Goal: Contribute content: Contribute content

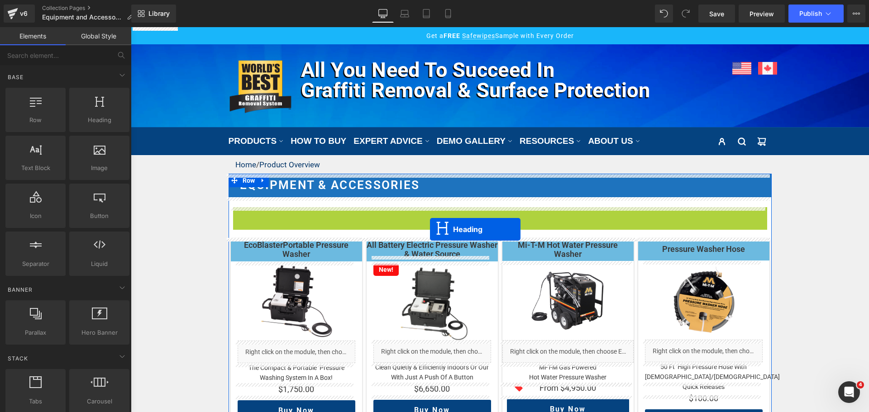
drag, startPoint x: 474, startPoint y: 211, endPoint x: 430, endPoint y: 229, distance: 47.5
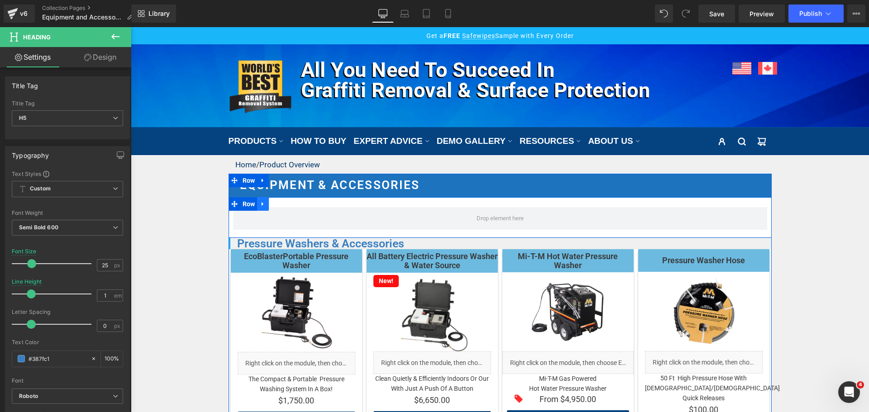
click at [263, 204] on icon at bounding box center [263, 204] width 6 height 7
click at [283, 207] on icon at bounding box center [286, 204] width 6 height 6
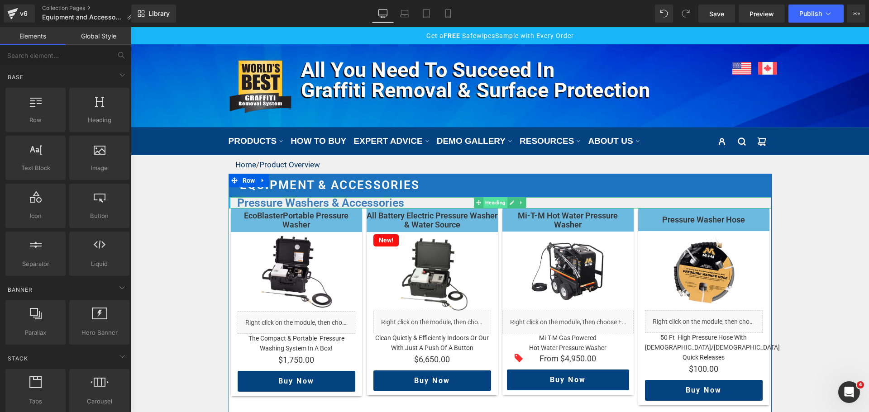
click at [483, 204] on span "Heading" at bounding box center [495, 202] width 24 height 11
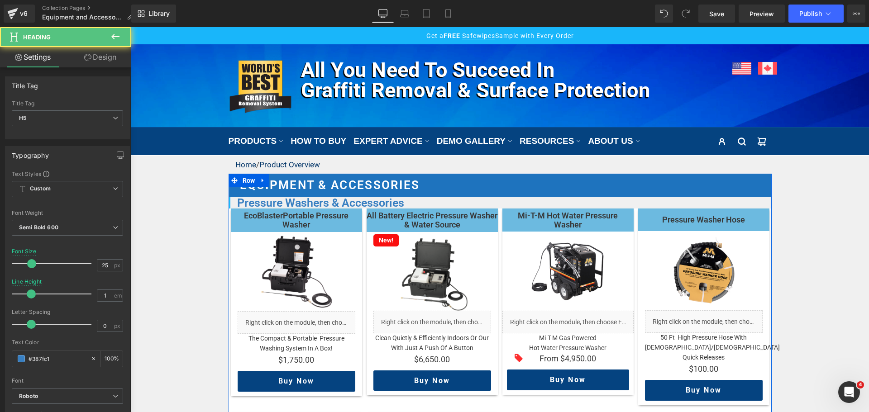
drag, startPoint x: 244, startPoint y: 178, endPoint x: 168, endPoint y: 140, distance: 84.6
click at [244, 178] on span "Row" at bounding box center [248, 181] width 17 height 14
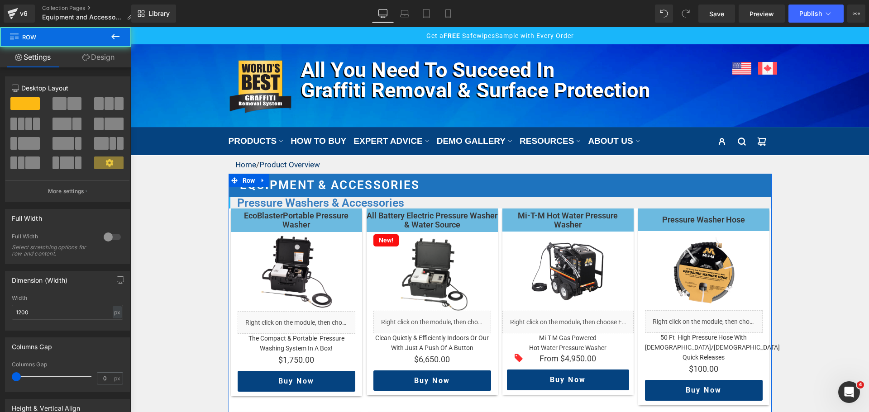
click at [105, 57] on link "Design" at bounding box center [99, 57] width 66 height 20
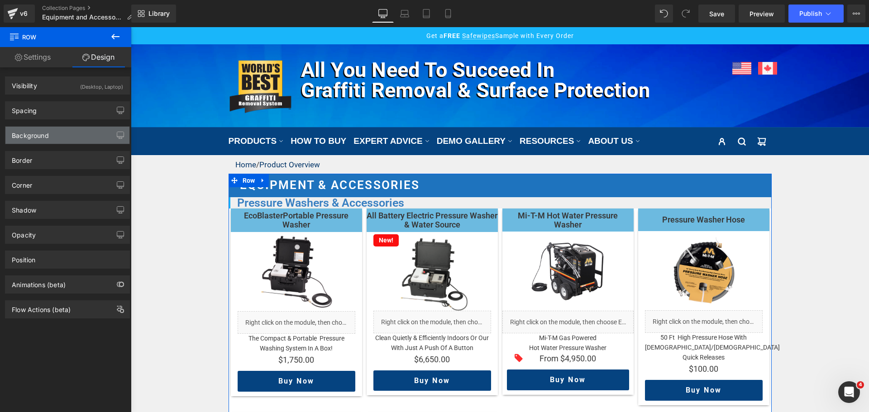
click at [51, 134] on div "Background" at bounding box center [67, 135] width 124 height 17
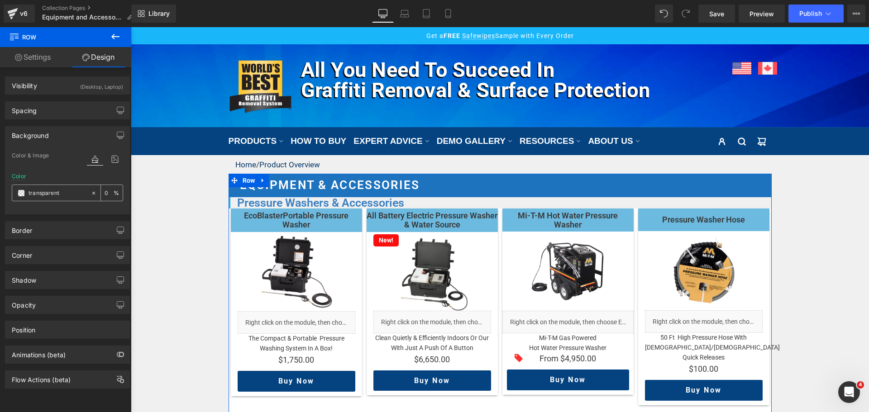
click at [20, 191] on span at bounding box center [21, 193] width 7 height 7
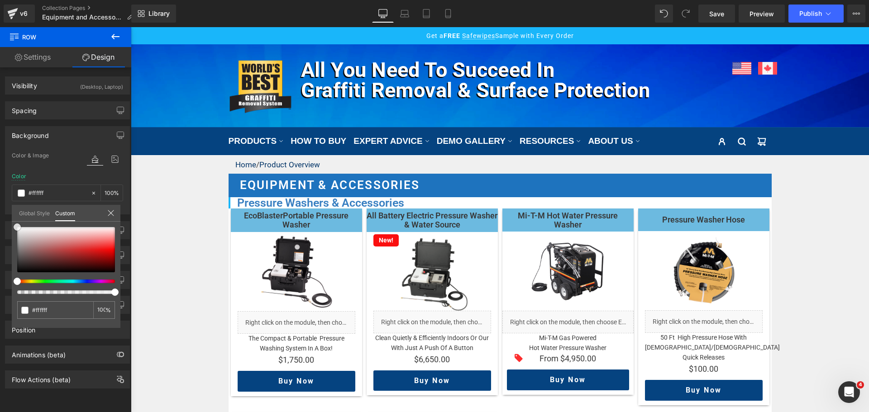
drag, startPoint x: 3, startPoint y: 215, endPoint x: -4, endPoint y: 200, distance: 16.6
click at [0, 200] on html "Row You are previewing how the will restyle your page. You can not edit Element…" at bounding box center [434, 206] width 869 height 412
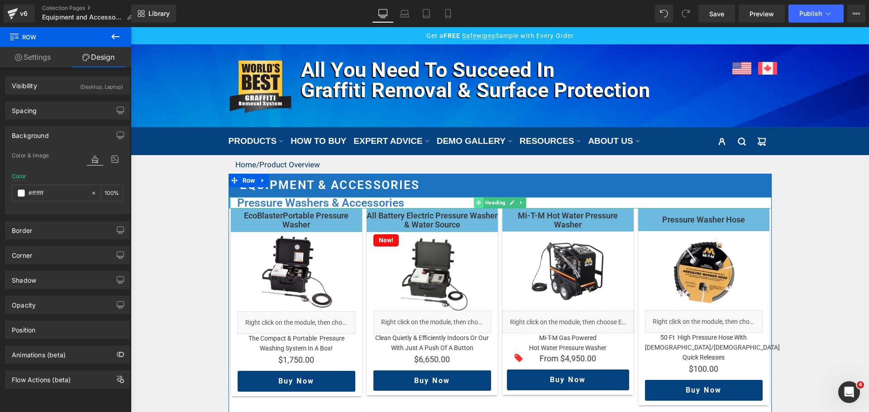
click at [479, 202] on span at bounding box center [479, 202] width 10 height 11
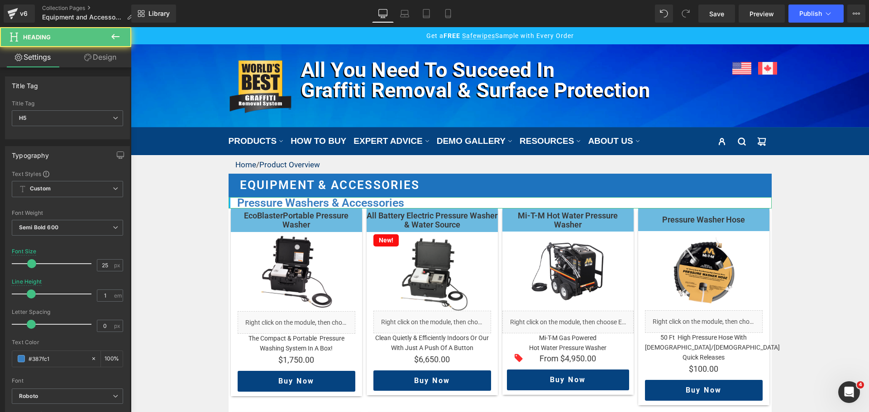
click at [121, 62] on link "Design" at bounding box center [100, 57] width 66 height 20
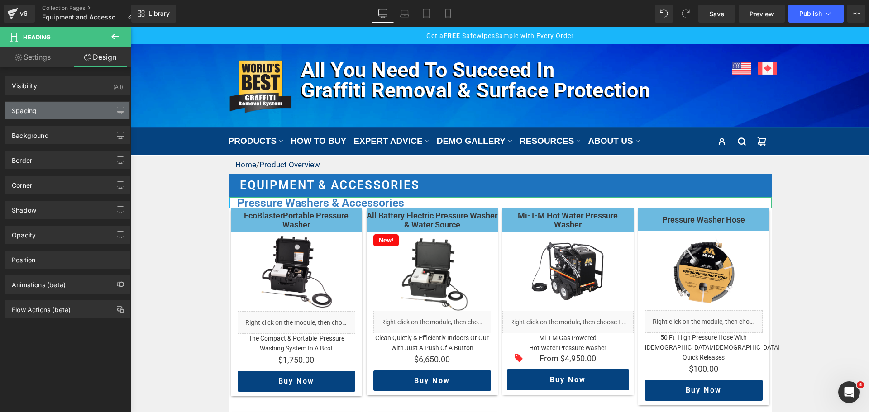
click at [57, 110] on div "Spacing" at bounding box center [67, 110] width 124 height 17
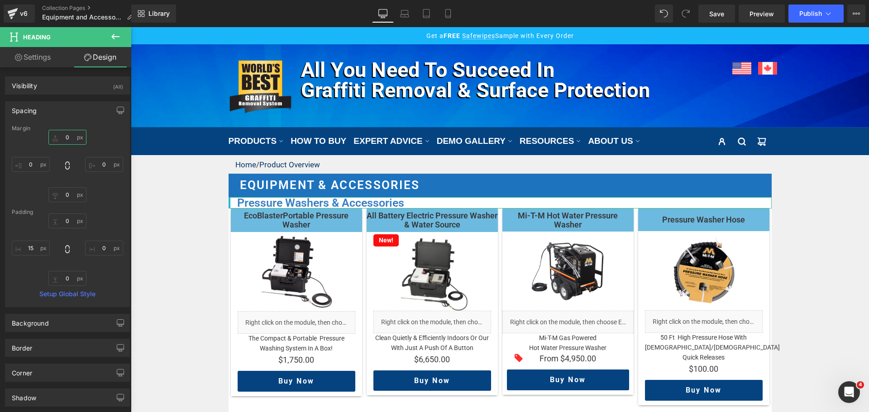
click at [62, 138] on input "0" at bounding box center [67, 137] width 38 height 15
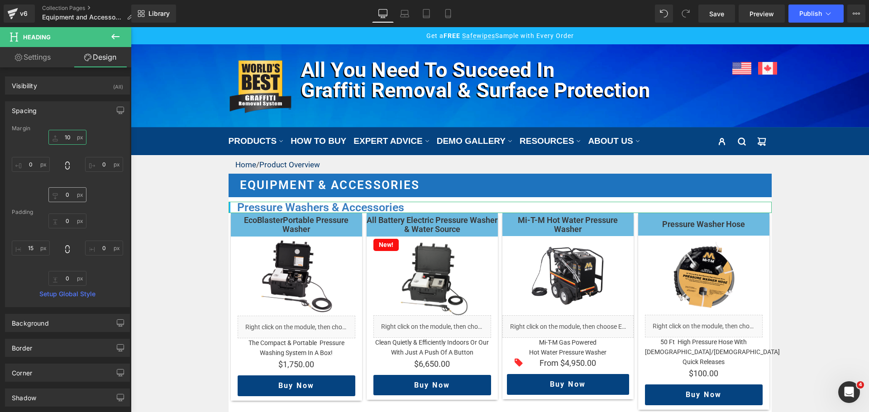
type input "10"
click at [68, 193] on input "0" at bounding box center [67, 194] width 38 height 15
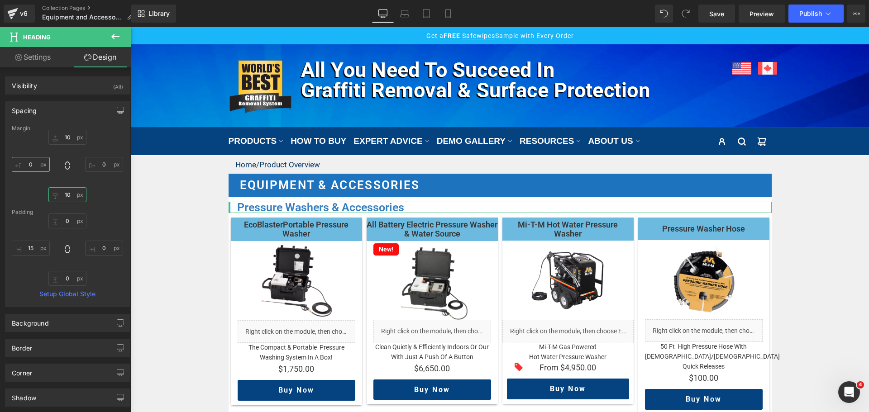
type input "10"
click at [32, 166] on input "0" at bounding box center [31, 164] width 38 height 15
type input "5"
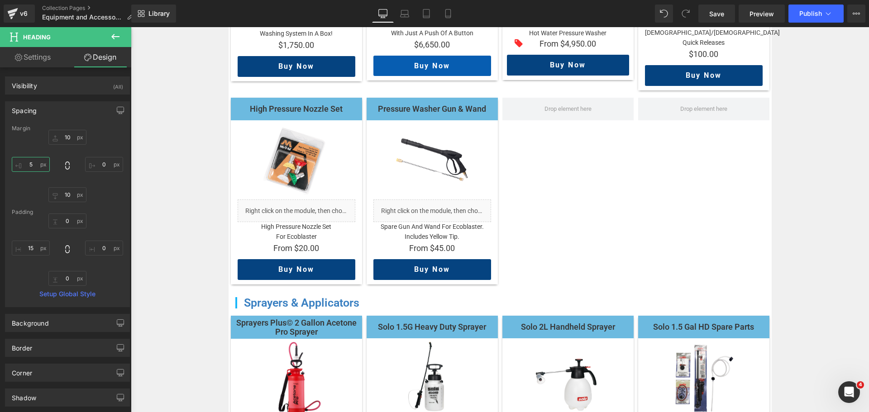
scroll to position [407, 0]
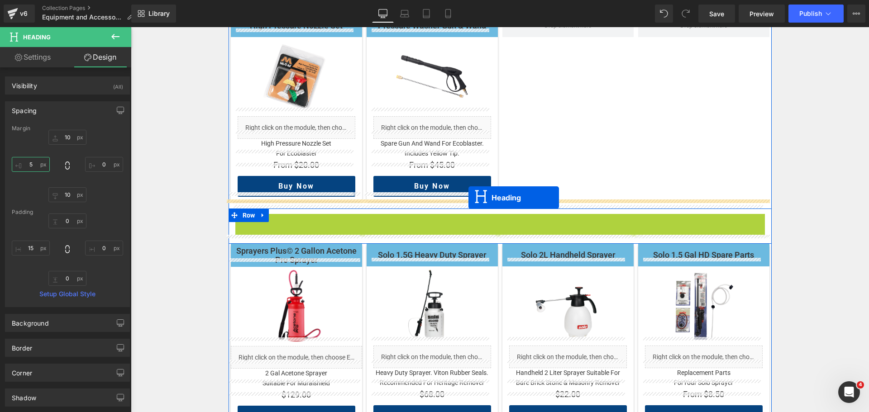
drag, startPoint x: 478, startPoint y: 210, endPoint x: 469, endPoint y: 198, distance: 15.8
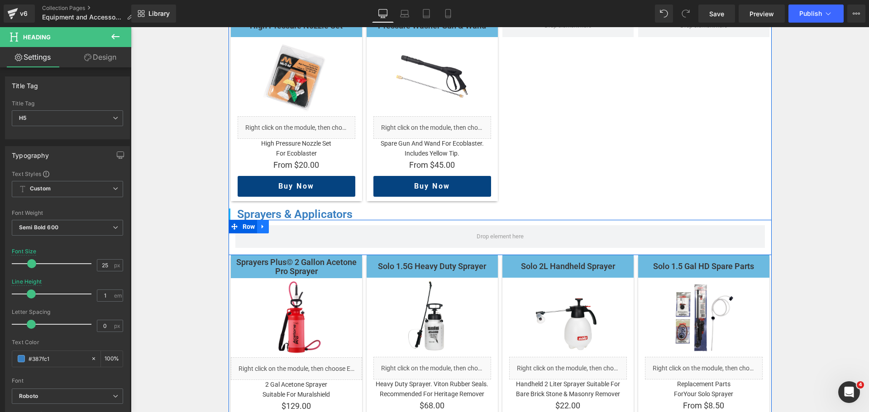
click at [262, 223] on icon at bounding box center [263, 226] width 6 height 7
click at [283, 223] on icon at bounding box center [286, 226] width 6 height 7
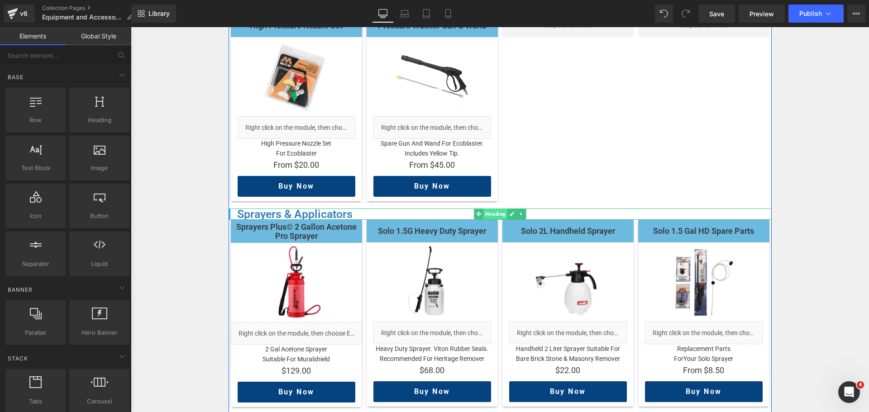
click at [486, 209] on span "Heading" at bounding box center [495, 214] width 24 height 11
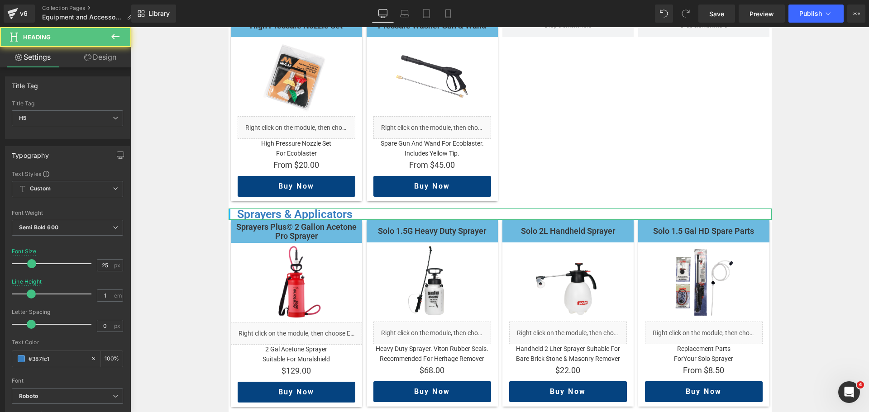
click at [118, 61] on link "Design" at bounding box center [100, 57] width 66 height 20
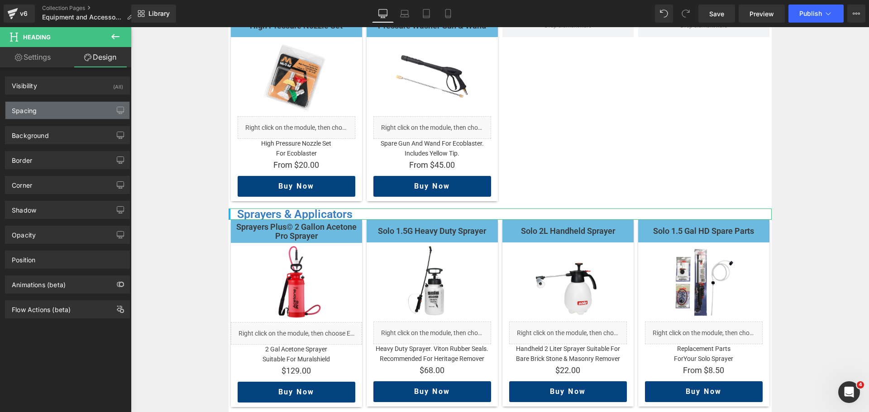
click at [67, 110] on div "Spacing" at bounding box center [67, 110] width 124 height 17
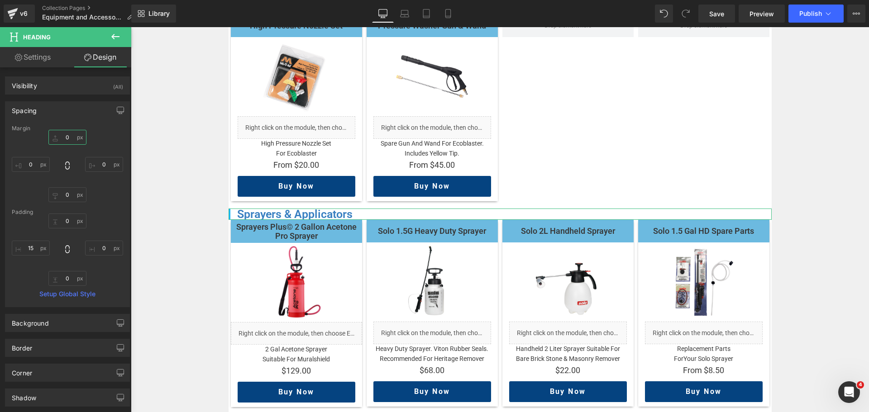
click at [59, 141] on input "0" at bounding box center [67, 137] width 38 height 15
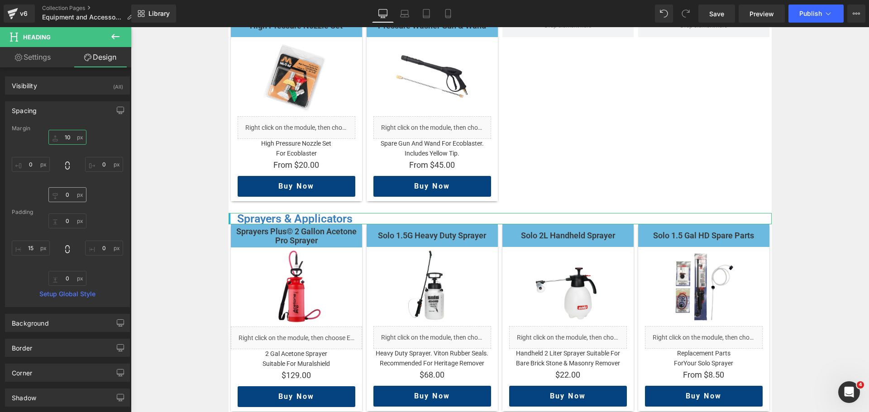
type input "10"
click at [68, 198] on input "0" at bounding box center [67, 194] width 38 height 15
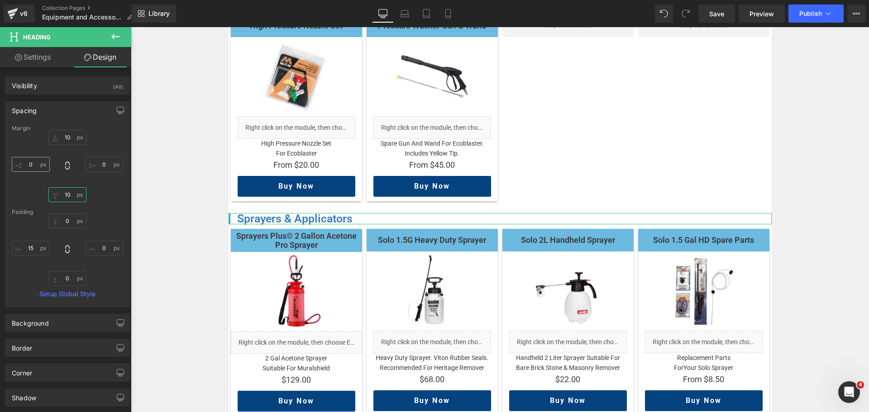
type input "10"
click at [31, 166] on input "0" at bounding box center [31, 164] width 38 height 15
type input "2"
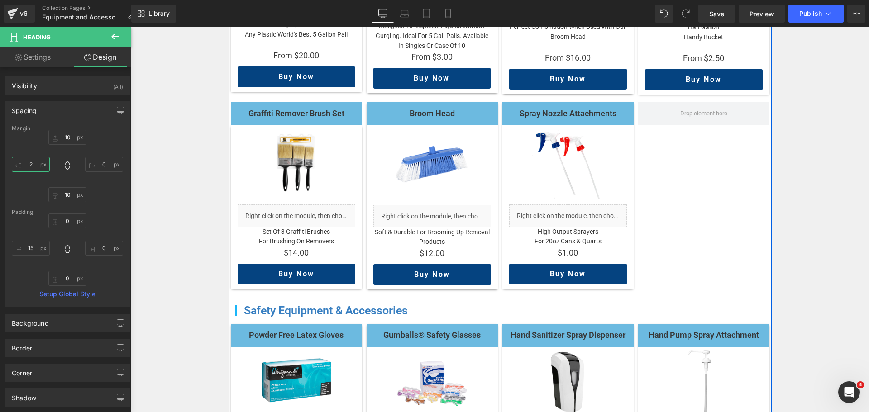
scroll to position [1041, 0]
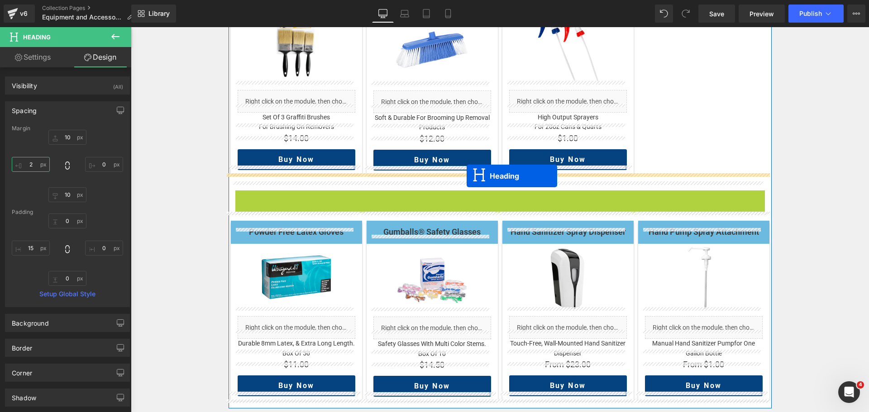
drag, startPoint x: 475, startPoint y: 188, endPoint x: 467, endPoint y: 176, distance: 14.6
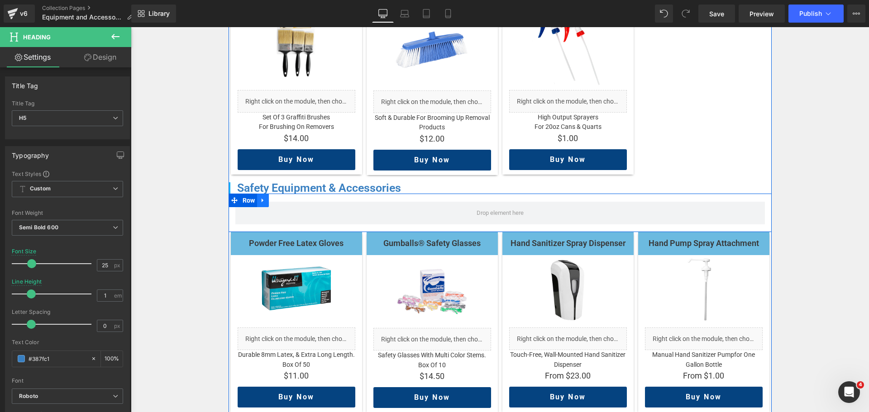
click at [263, 197] on icon at bounding box center [263, 200] width 6 height 7
click at [283, 197] on icon at bounding box center [286, 200] width 6 height 6
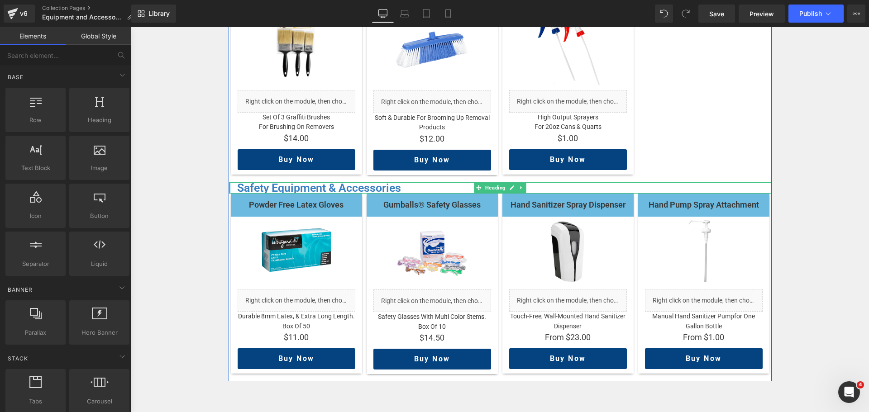
click at [449, 182] on h5 "Safety Equipment & Accessories" at bounding box center [504, 187] width 535 height 11
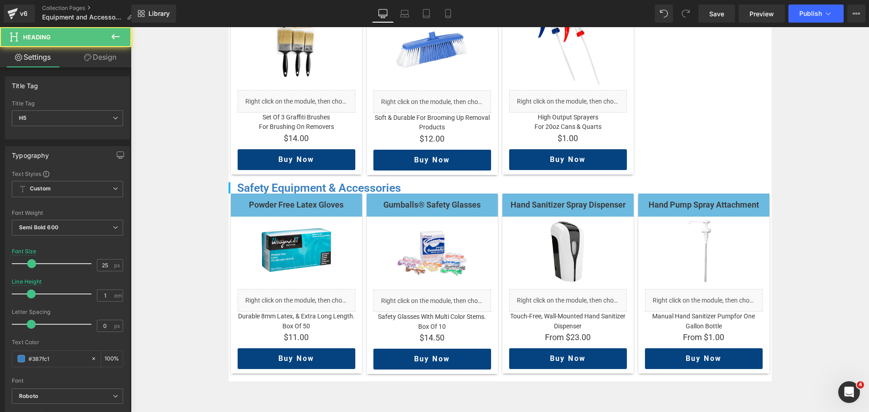
click at [95, 57] on link "Design" at bounding box center [100, 57] width 66 height 20
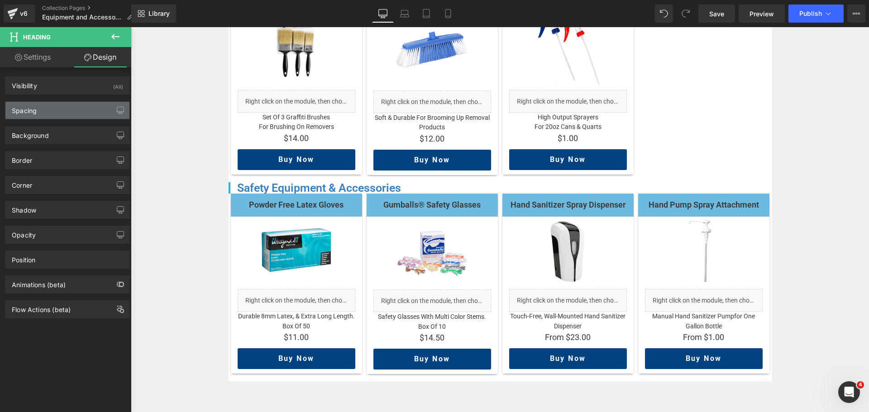
click at [64, 111] on div "Spacing" at bounding box center [67, 110] width 124 height 17
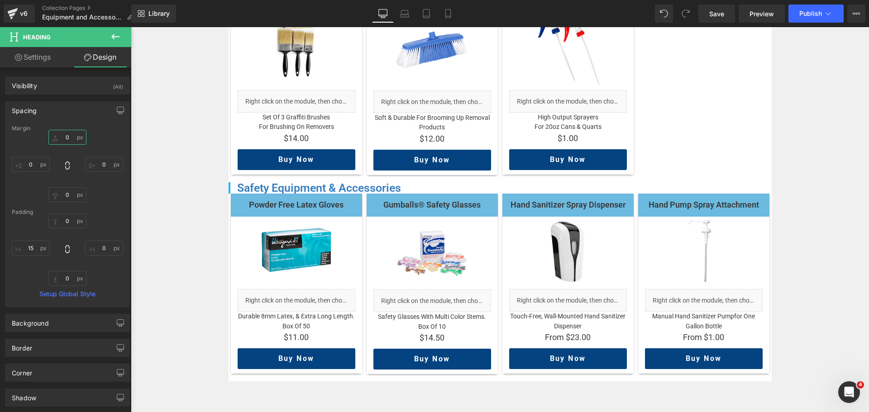
click at [67, 132] on input "0" at bounding box center [67, 137] width 38 height 15
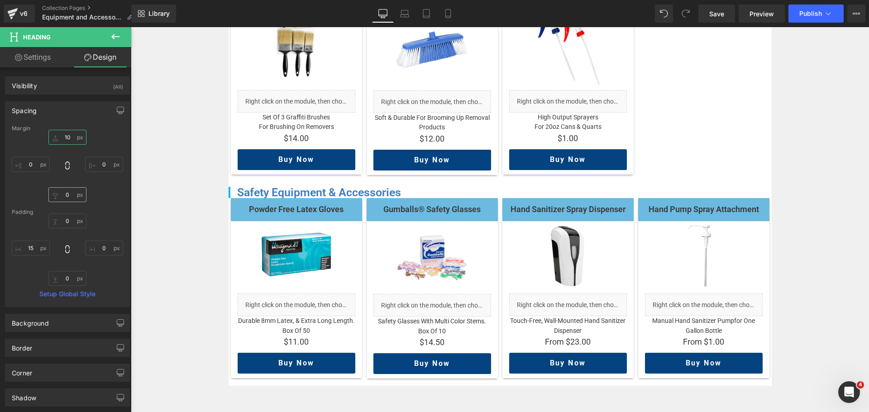
type input "10"
click at [69, 196] on input "0" at bounding box center [67, 194] width 38 height 15
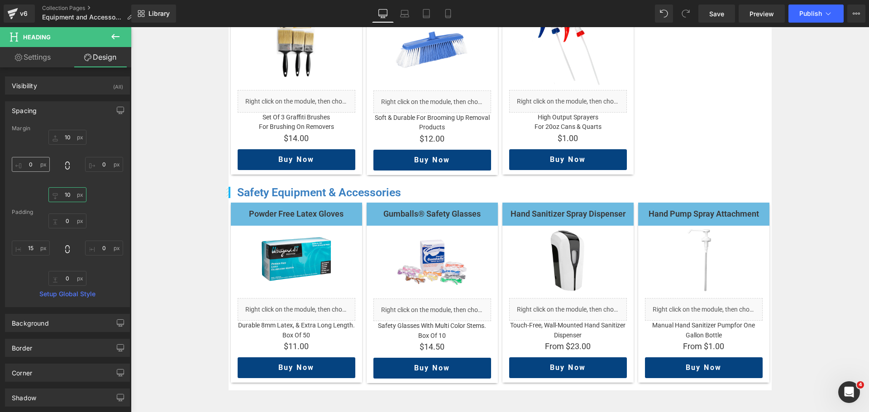
type input "10"
click at [35, 166] on input "0" at bounding box center [31, 164] width 38 height 15
click at [34, 165] on input "2" at bounding box center [31, 164] width 38 height 15
type input "6"
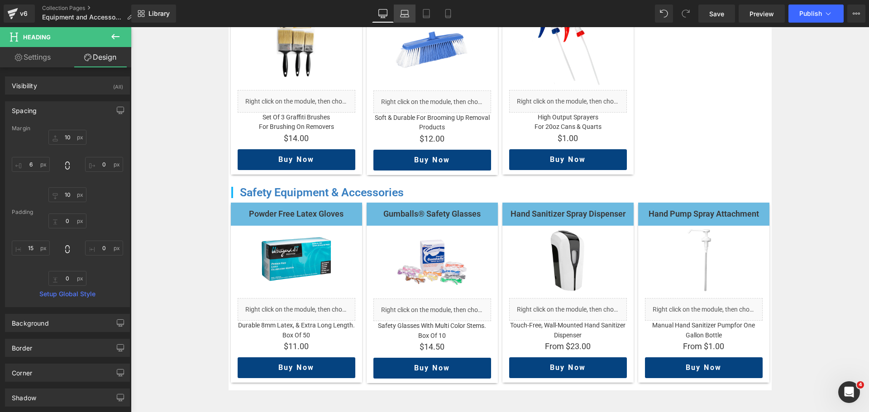
click at [400, 19] on link "Laptop" at bounding box center [405, 14] width 22 height 18
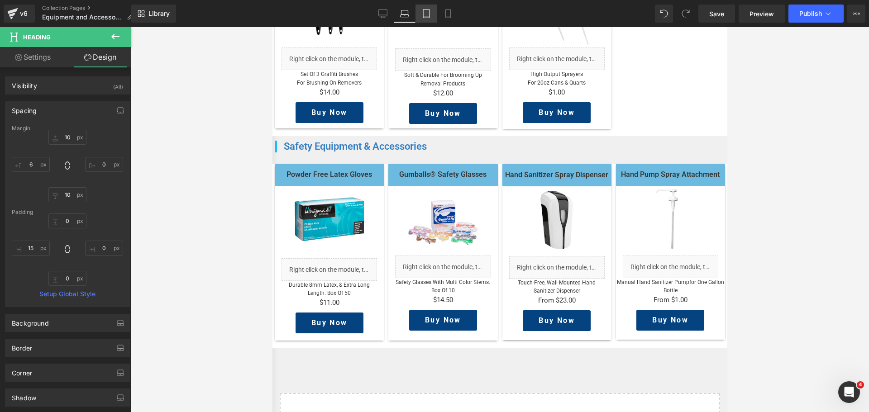
scroll to position [1077, 0]
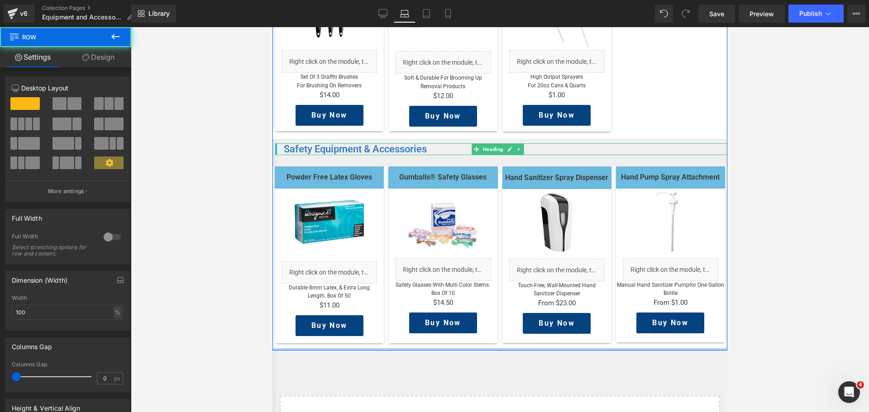
drag, startPoint x: 321, startPoint y: 361, endPoint x: 425, endPoint y: 193, distance: 197.4
click at [321, 351] on div at bounding box center [499, 350] width 455 height 2
click at [97, 62] on link "Design" at bounding box center [99, 57] width 66 height 20
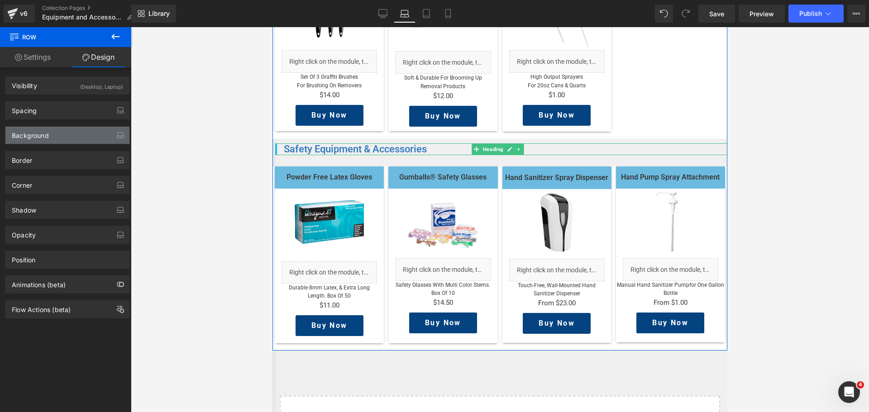
click at [37, 132] on div "Background" at bounding box center [30, 133] width 37 height 13
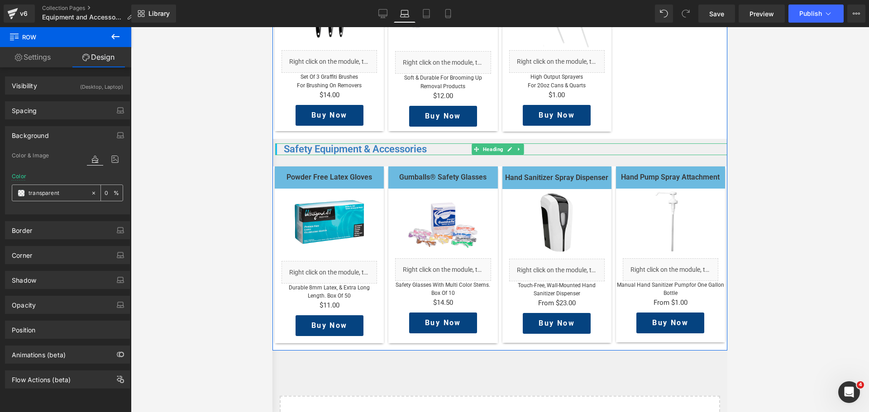
click at [20, 192] on span at bounding box center [21, 193] width 7 height 7
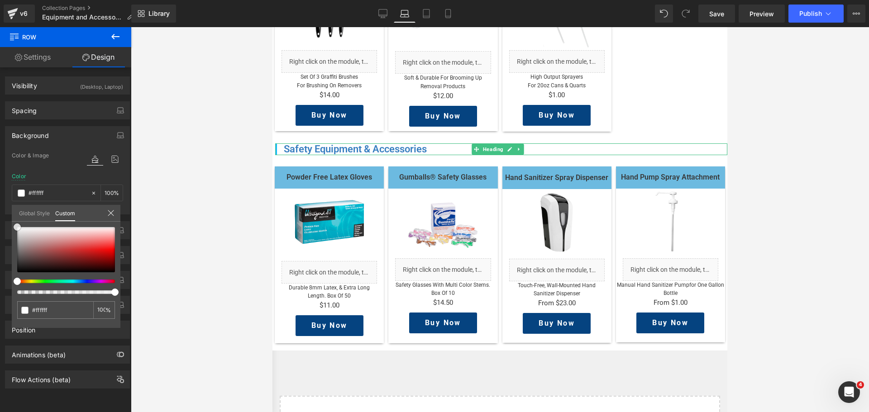
drag, startPoint x: 27, startPoint y: 255, endPoint x: -3, endPoint y: 197, distance: 65.4
click at [0, 197] on html "Heading You are previewing how the will restyle your page. You can not edit Ele…" at bounding box center [434, 206] width 869 height 412
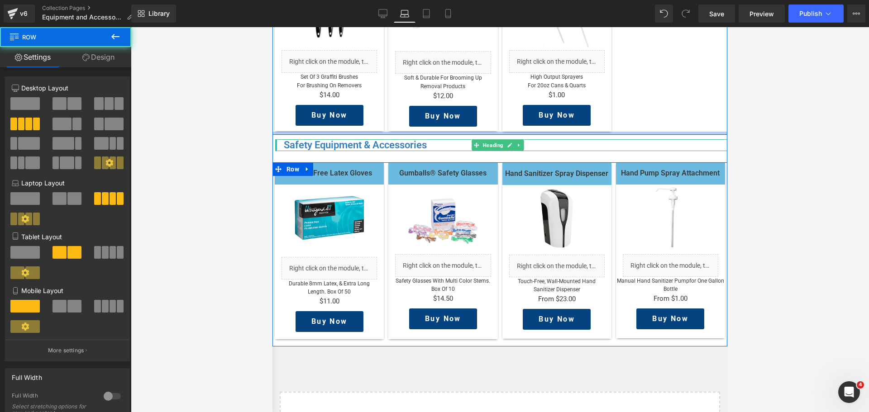
click at [464, 135] on div at bounding box center [499, 133] width 455 height 3
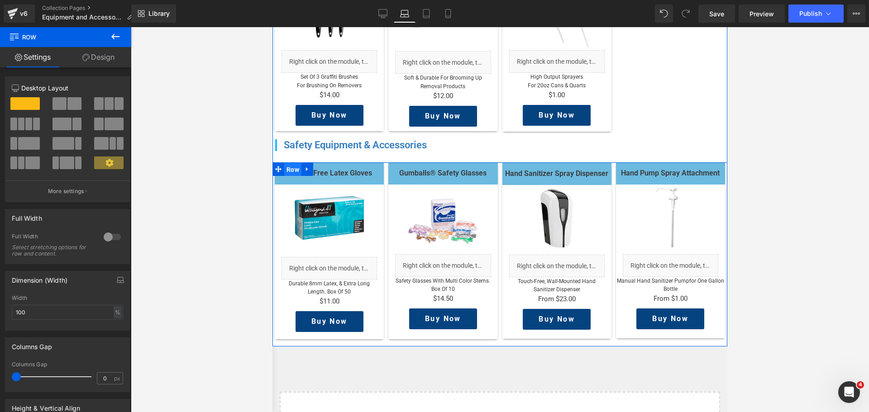
drag, startPoint x: 287, startPoint y: 180, endPoint x: 420, endPoint y: 139, distance: 138.6
click at [287, 177] on span "Row" at bounding box center [292, 170] width 17 height 14
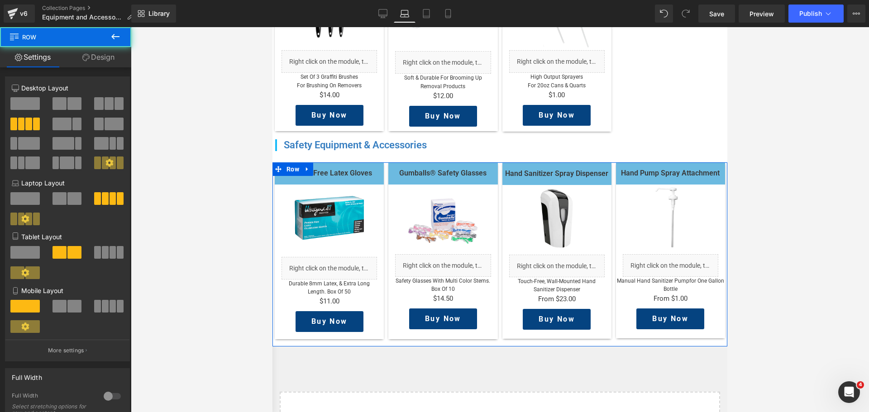
click at [104, 59] on link "Design" at bounding box center [99, 57] width 66 height 20
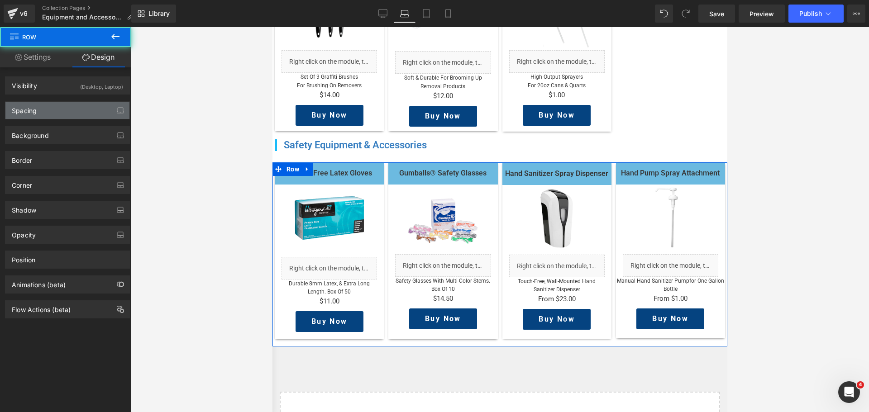
click at [59, 115] on div "Spacing" at bounding box center [67, 110] width 124 height 17
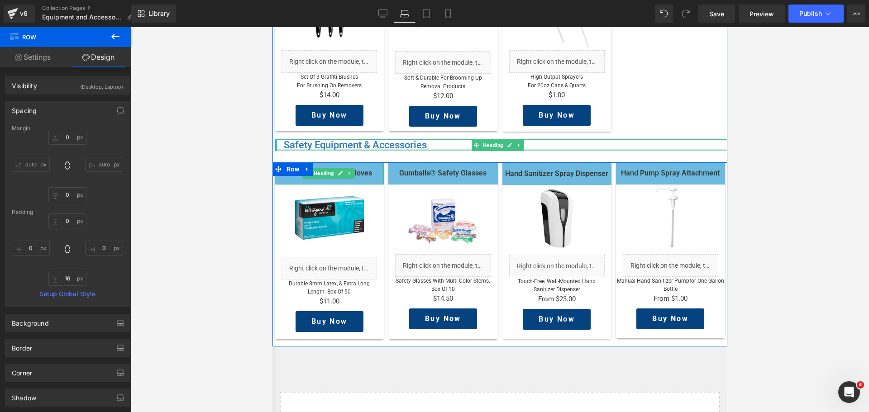
click at [382, 151] on div at bounding box center [501, 150] width 452 height 2
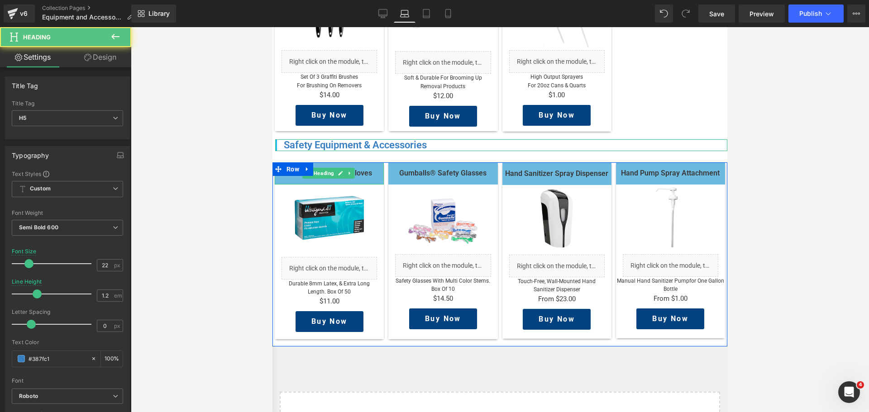
click at [106, 53] on link "Design" at bounding box center [100, 57] width 66 height 20
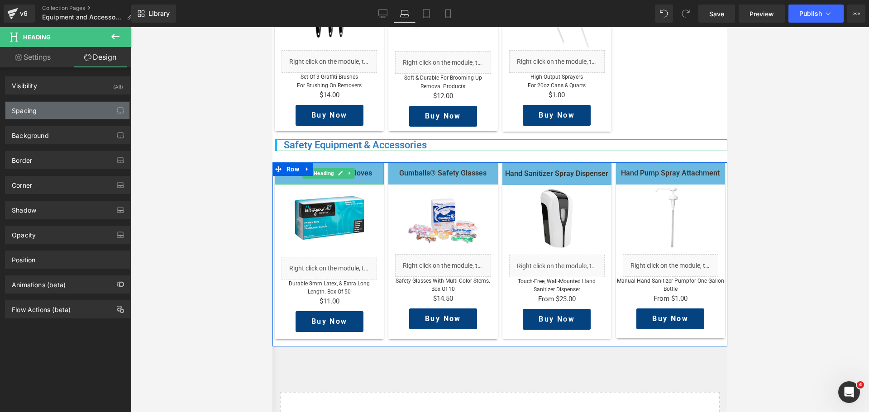
click at [36, 107] on div "Spacing" at bounding box center [24, 108] width 25 height 13
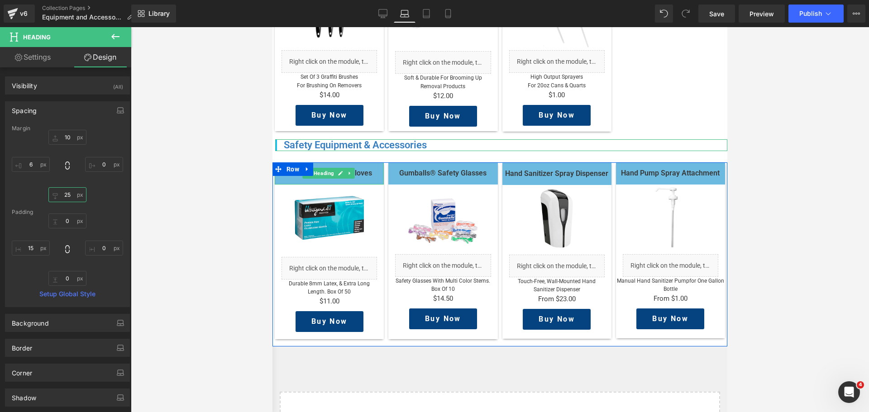
click at [66, 199] on input "25" at bounding box center [67, 194] width 38 height 15
type input "10"
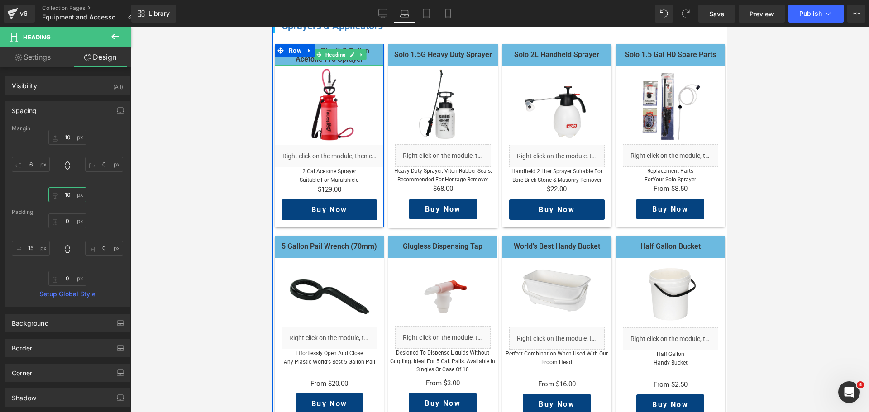
scroll to position [488, 0]
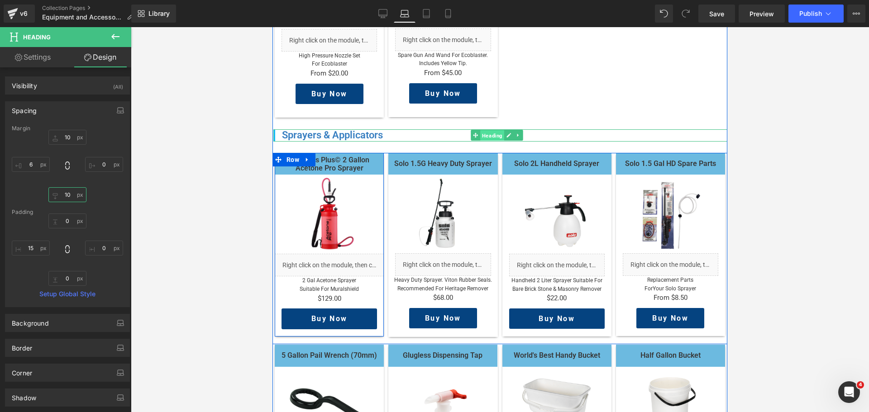
drag, startPoint x: 491, startPoint y: 147, endPoint x: 415, endPoint y: 118, distance: 81.4
click at [491, 141] on span "Heading" at bounding box center [492, 135] width 24 height 11
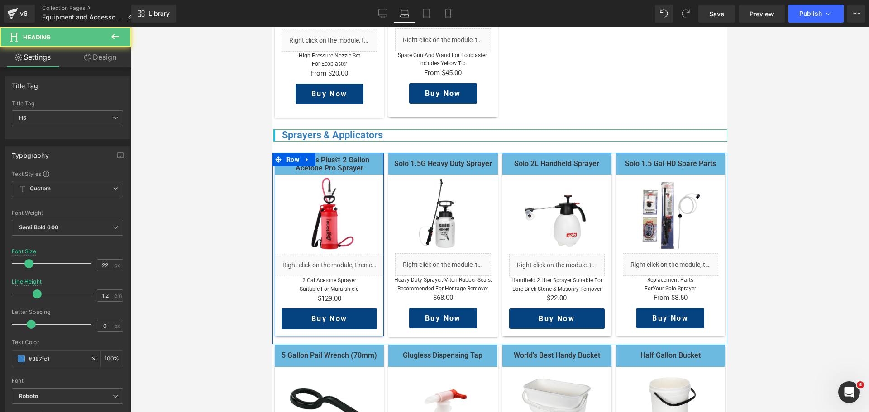
click at [107, 56] on link "Design" at bounding box center [100, 57] width 66 height 20
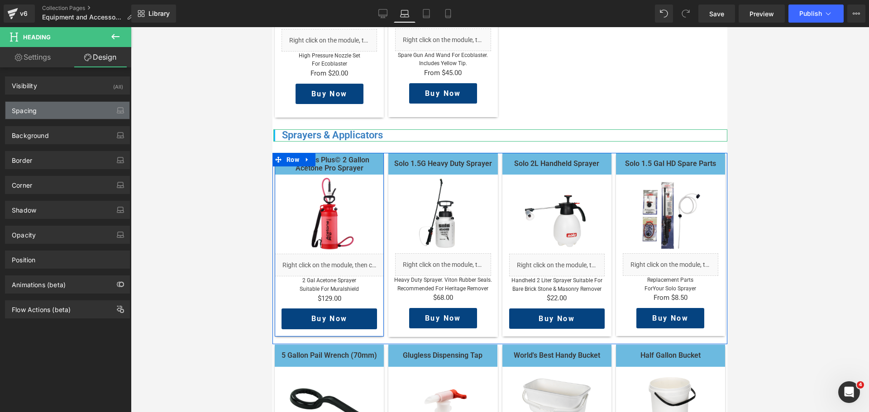
click at [60, 106] on div "Spacing" at bounding box center [67, 110] width 124 height 17
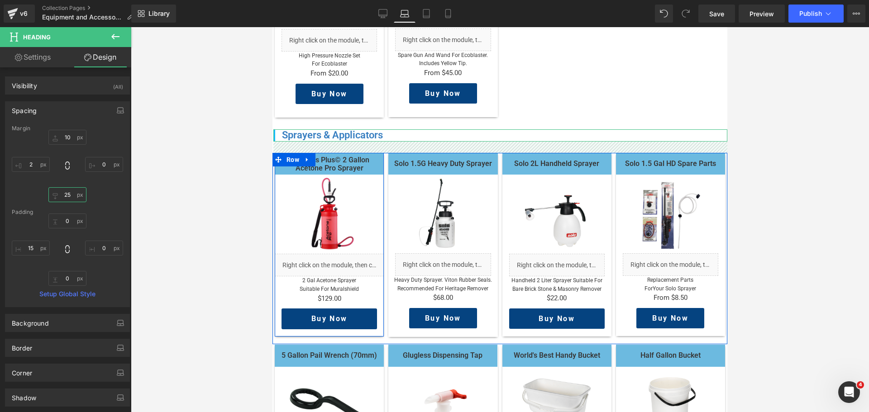
click at [70, 192] on input "25" at bounding box center [67, 194] width 38 height 15
type input "10"
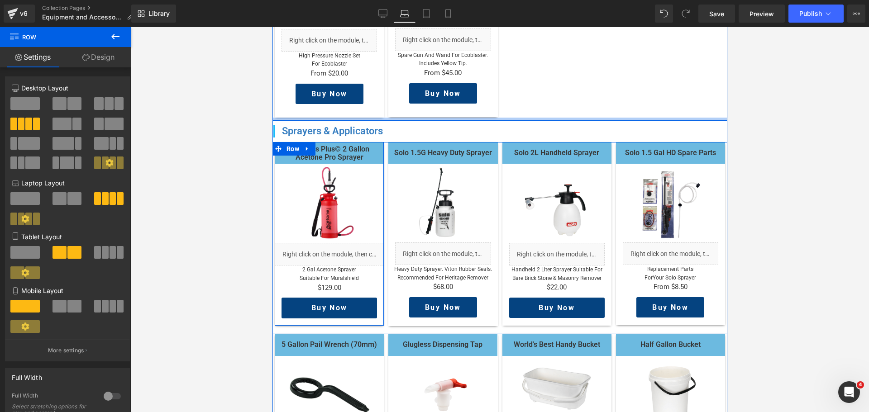
click at [349, 121] on div "High Pressure Nozzle Set Heading Image Liquid High Pressure Nozzle set for Ecob…" at bounding box center [499, 21] width 455 height 199
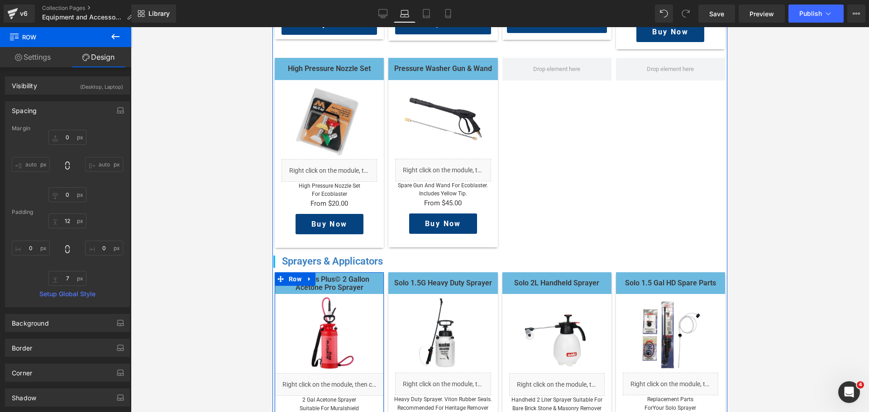
scroll to position [453, 0]
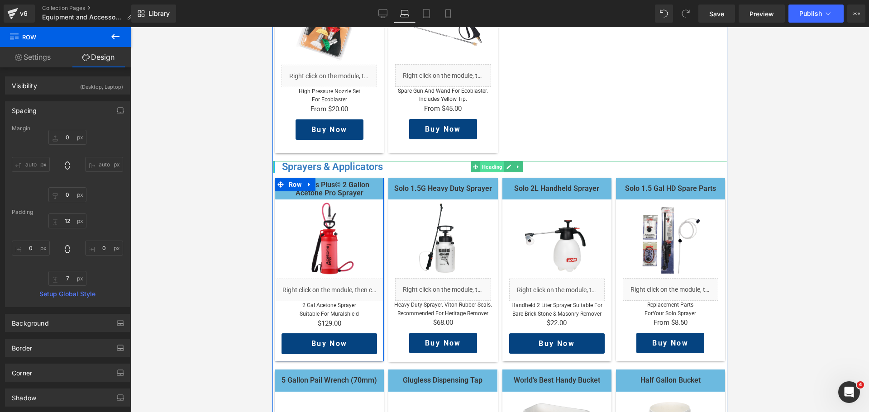
click at [484, 172] on span "Heading" at bounding box center [492, 167] width 24 height 11
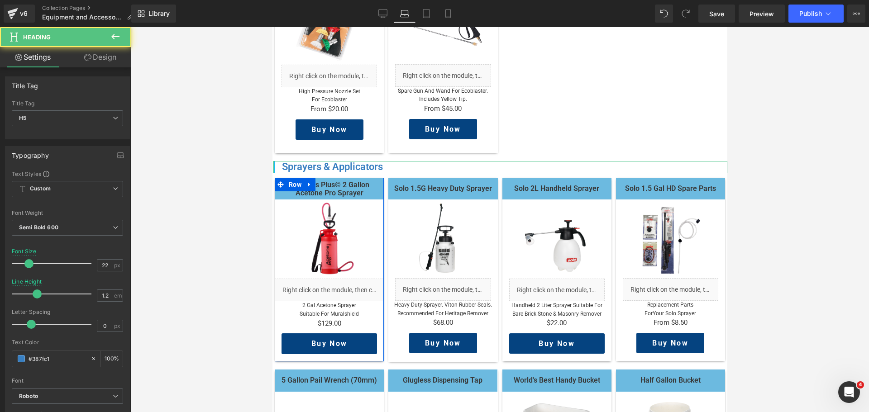
click at [113, 62] on link "Design" at bounding box center [100, 57] width 66 height 20
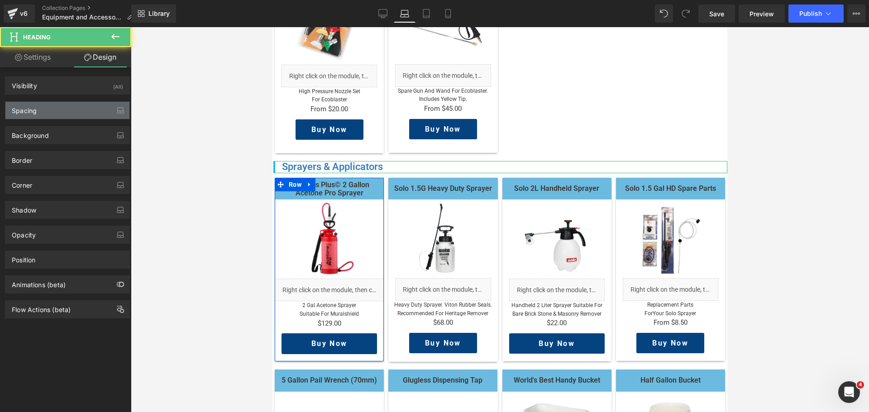
click at [48, 108] on div "Spacing" at bounding box center [67, 110] width 124 height 17
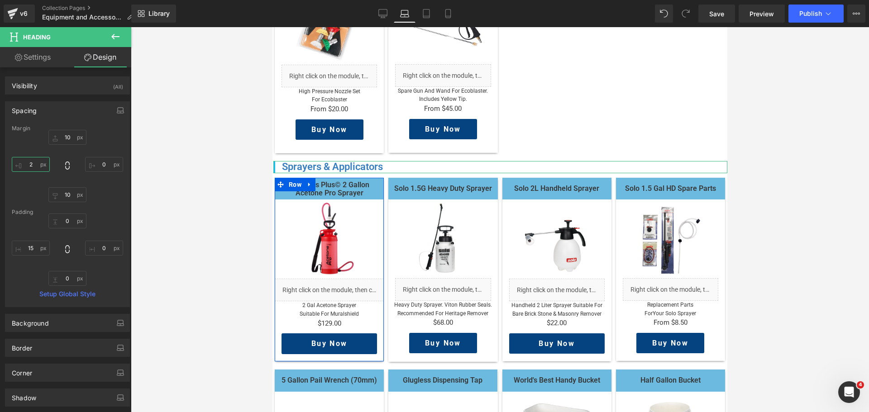
click at [26, 163] on input "2" at bounding box center [31, 164] width 38 height 15
click at [26, 163] on input "10" at bounding box center [31, 164] width 38 height 15
type input "5"
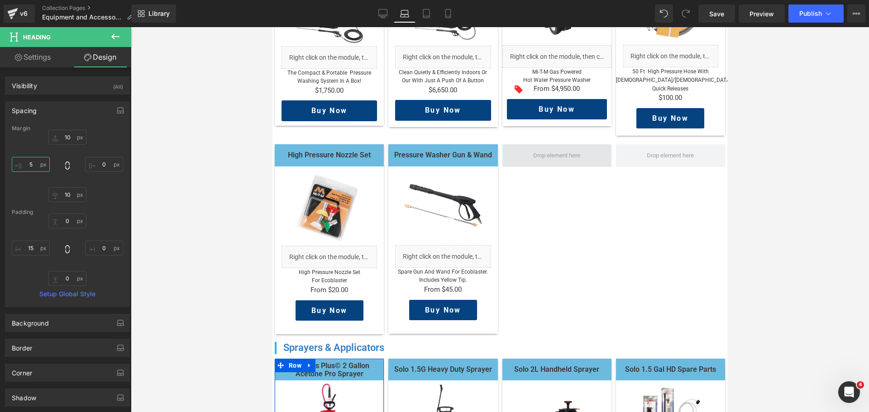
scroll to position [91, 0]
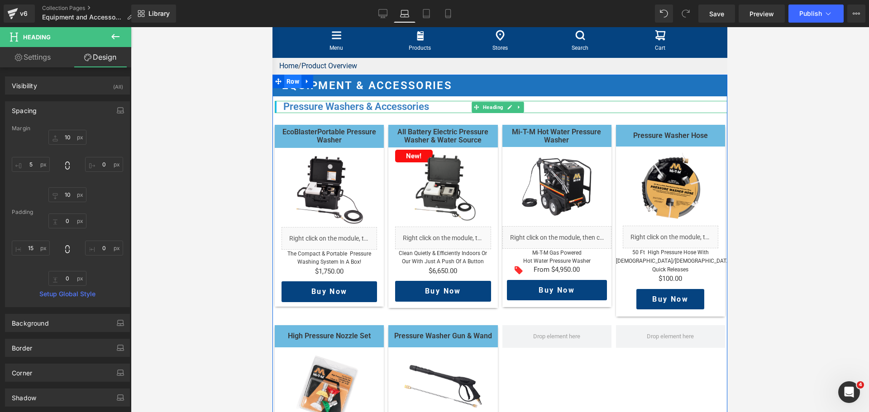
click at [486, 113] on span "Heading" at bounding box center [493, 107] width 24 height 11
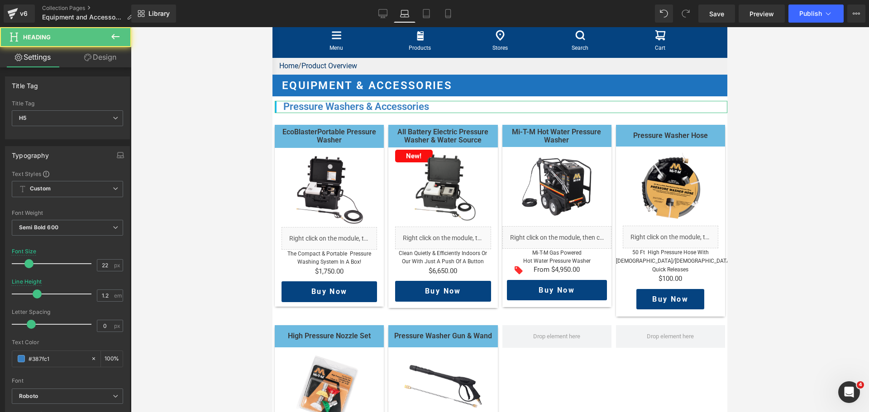
click at [101, 54] on link "Design" at bounding box center [100, 57] width 66 height 20
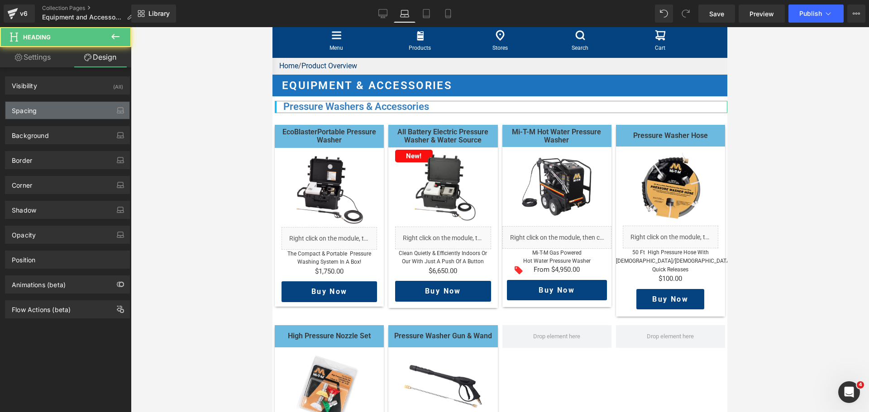
click at [72, 103] on div "Spacing" at bounding box center [67, 110] width 124 height 17
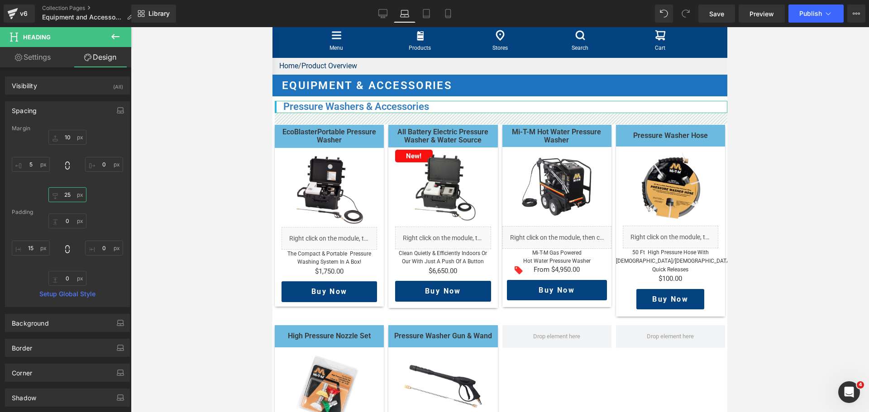
click at [65, 193] on input "25" at bounding box center [67, 194] width 38 height 15
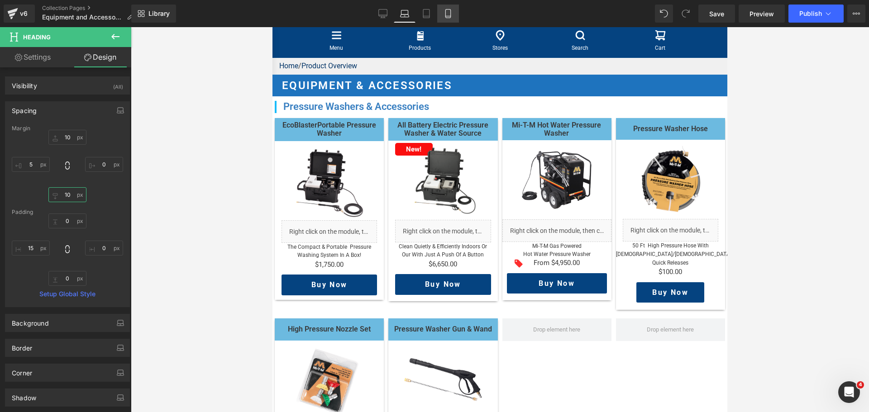
type input "10"
click at [450, 15] on icon at bounding box center [448, 13] width 9 height 9
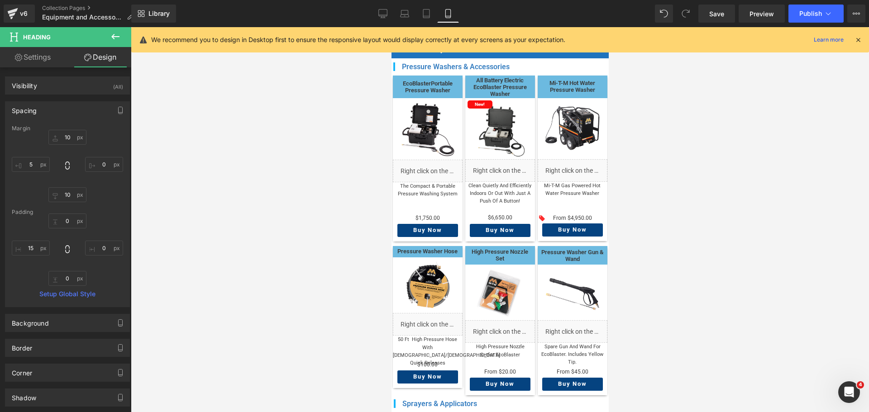
scroll to position [0, 0]
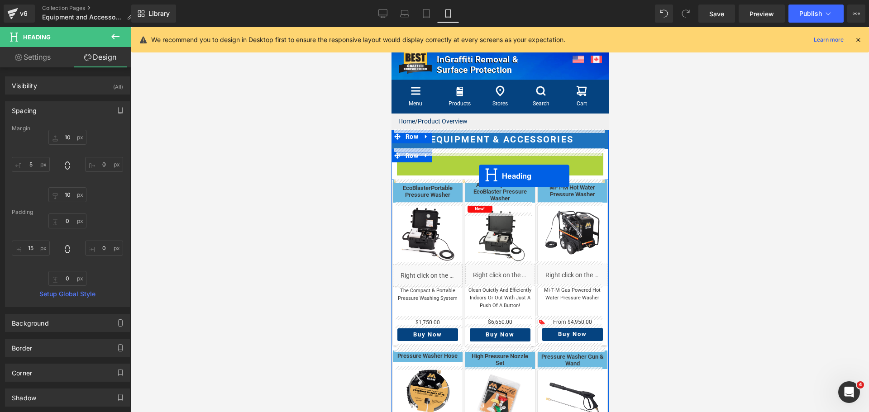
drag, startPoint x: 488, startPoint y: 159, endPoint x: 478, endPoint y: 176, distance: 19.9
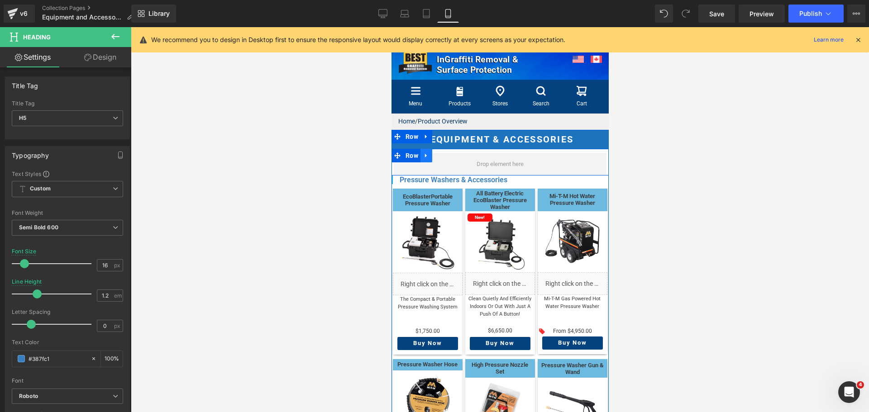
click at [423, 156] on icon at bounding box center [426, 155] width 6 height 7
click at [451, 154] on icon at bounding box center [449, 156] width 6 height 6
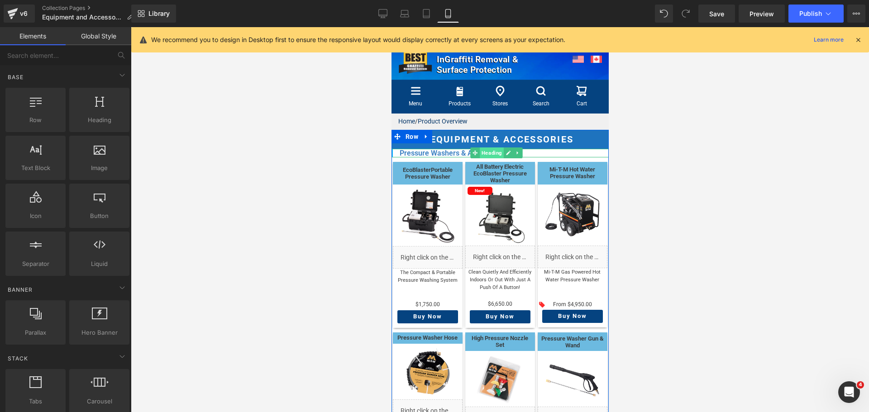
click at [487, 154] on span "Heading" at bounding box center [491, 153] width 24 height 11
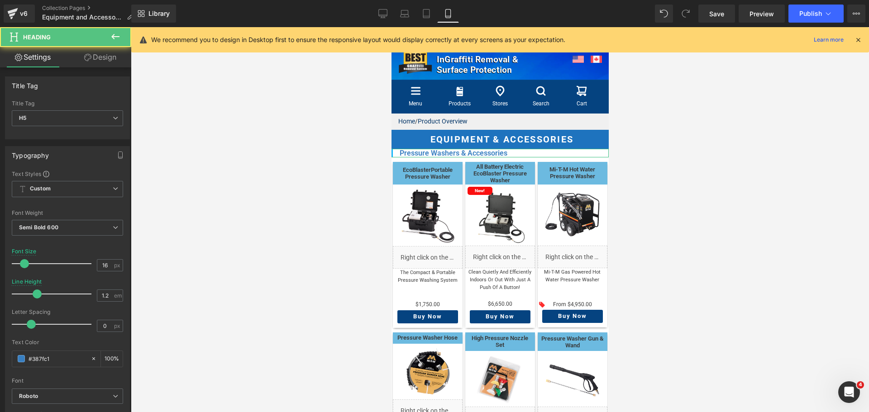
click at [99, 59] on link "Design" at bounding box center [100, 57] width 66 height 20
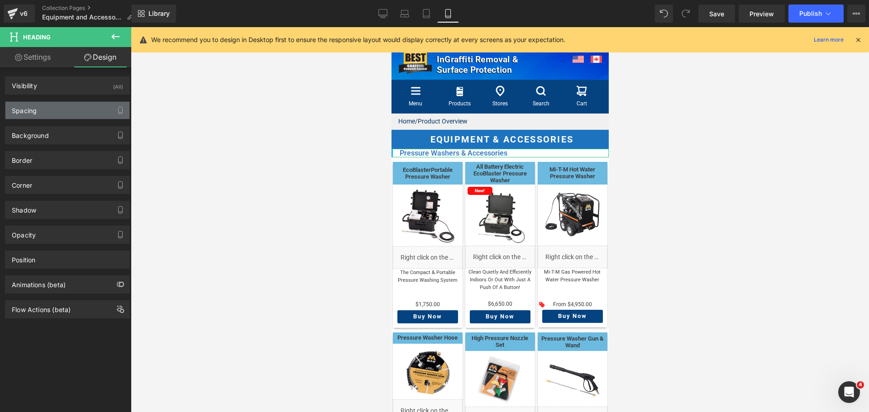
click at [47, 113] on div "Spacing" at bounding box center [67, 110] width 124 height 17
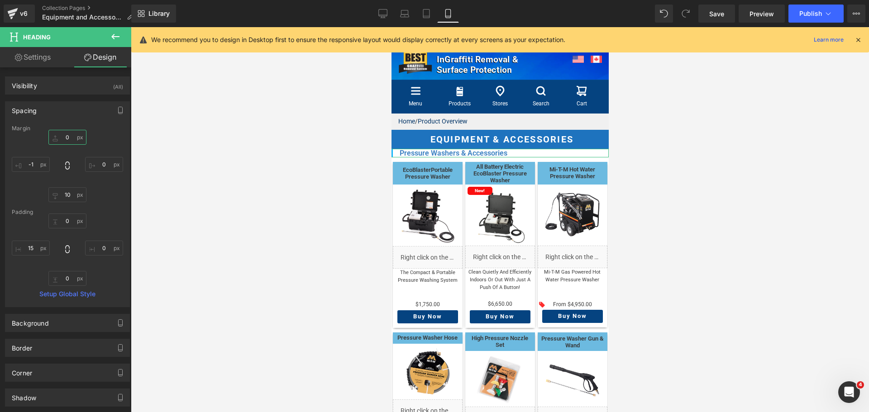
click at [65, 139] on input "text" at bounding box center [67, 137] width 38 height 15
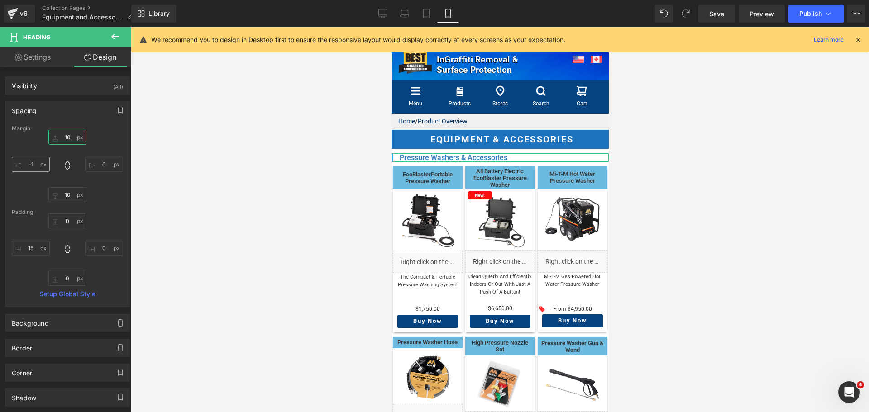
type input "10"
click at [32, 163] on input "text" at bounding box center [31, 164] width 38 height 15
type input "05"
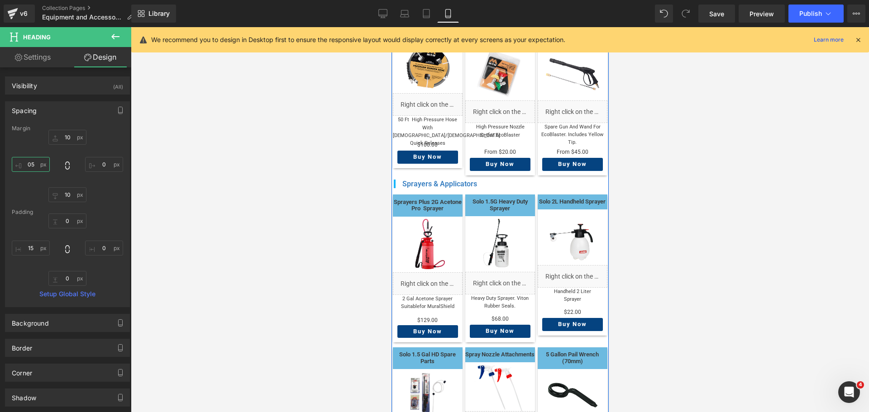
scroll to position [317, 0]
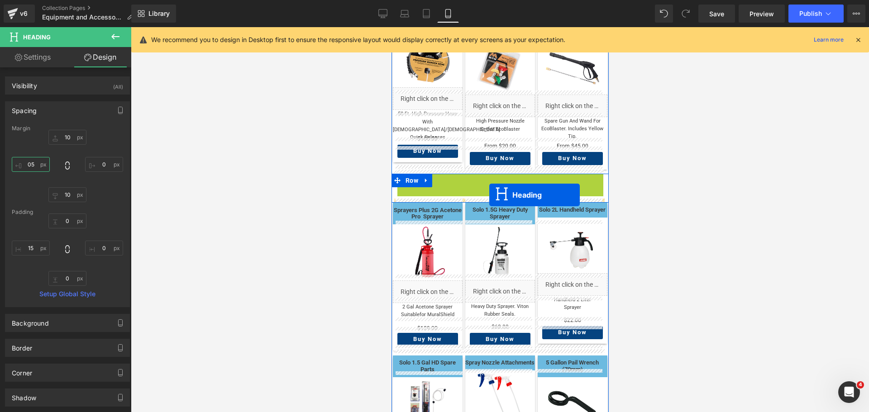
drag, startPoint x: 493, startPoint y: 174, endPoint x: 489, endPoint y: 195, distance: 21.3
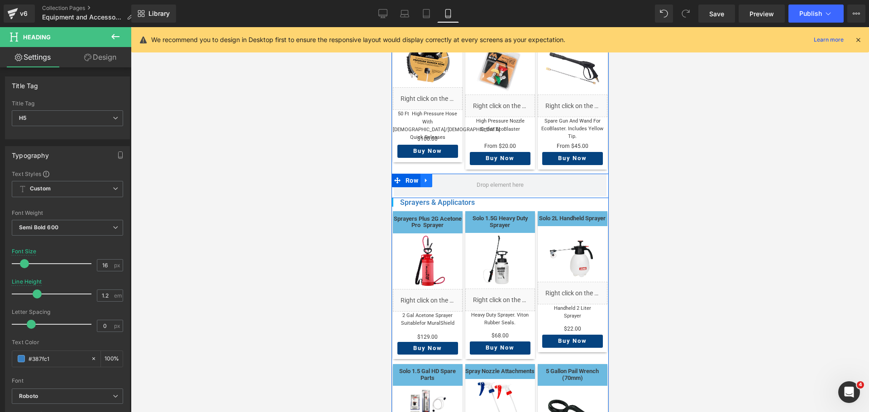
click at [425, 177] on icon at bounding box center [426, 180] width 6 height 7
click at [445, 177] on link at bounding box center [450, 181] width 12 height 14
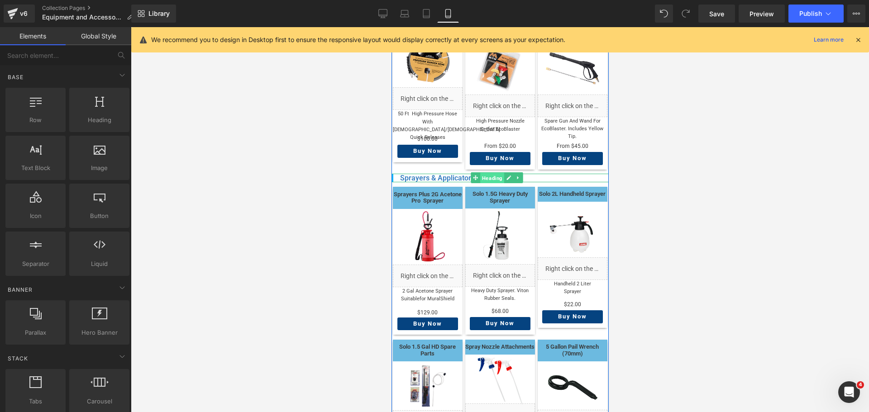
click at [490, 177] on span "Heading" at bounding box center [492, 178] width 24 height 11
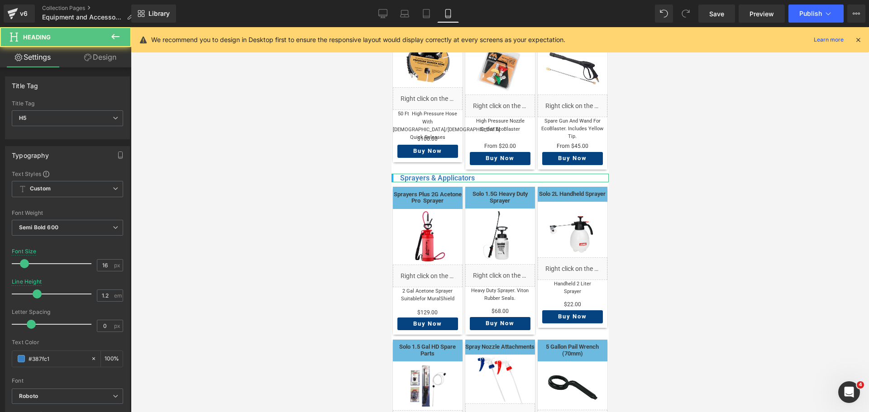
click at [105, 57] on link "Design" at bounding box center [100, 57] width 66 height 20
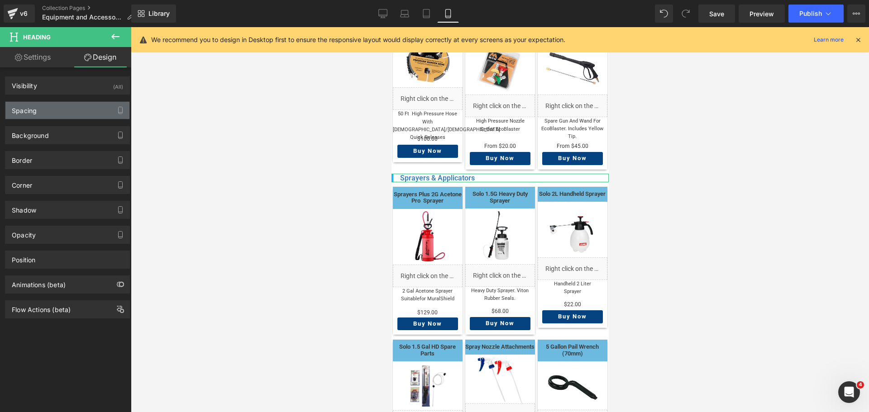
drag, startPoint x: 45, startPoint y: 110, endPoint x: 62, endPoint y: 132, distance: 27.4
click at [46, 110] on div "Spacing" at bounding box center [67, 110] width 124 height 17
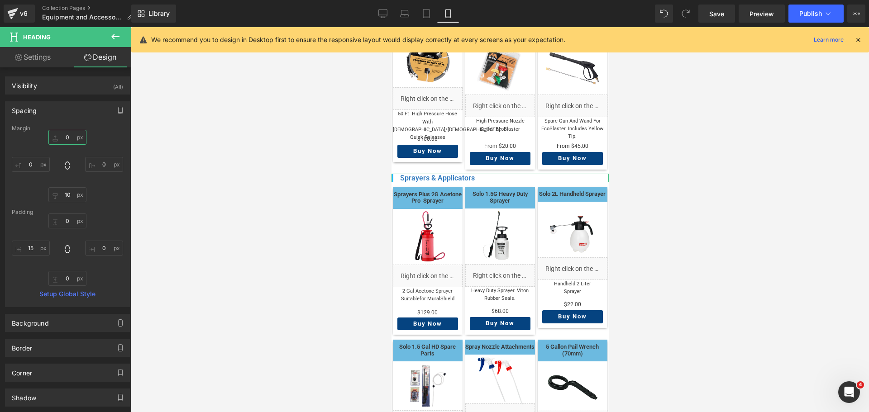
click at [64, 142] on input "0" at bounding box center [67, 137] width 38 height 15
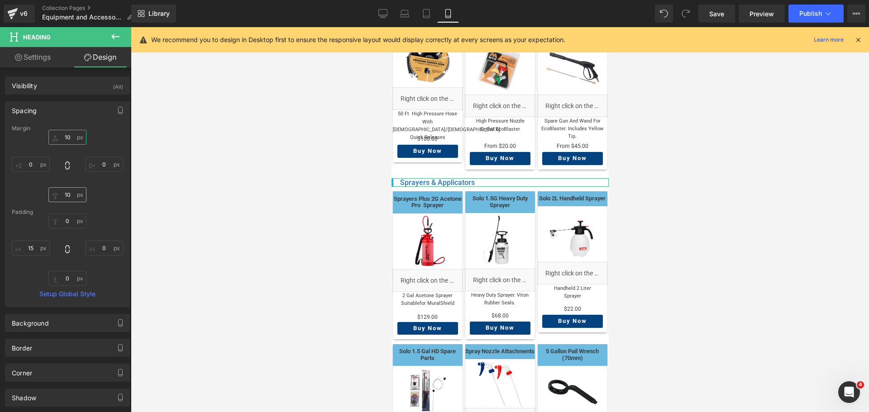
type input "10"
click at [67, 199] on input "10" at bounding box center [67, 194] width 38 height 15
click at [33, 163] on input "0" at bounding box center [31, 164] width 38 height 15
type input "5"
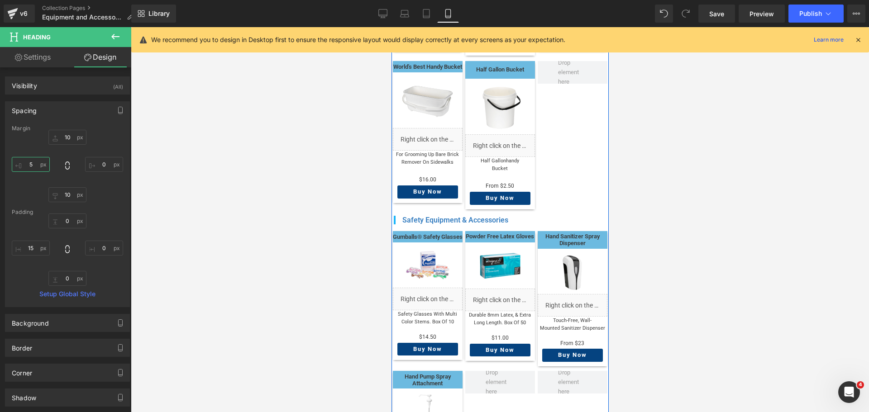
scroll to position [905, 0]
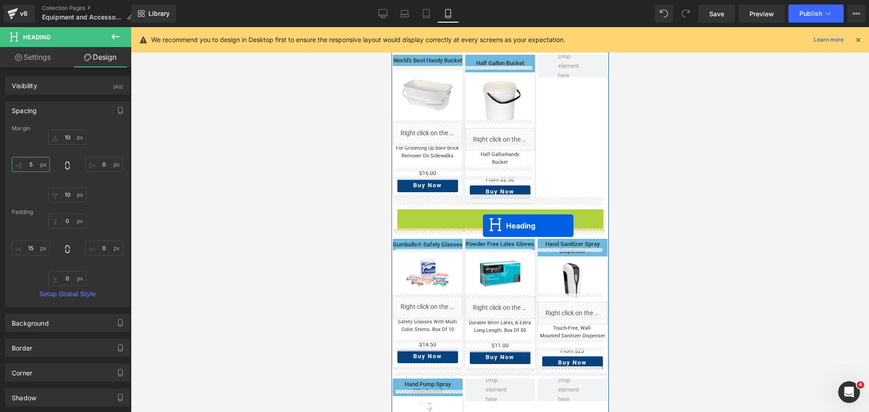
drag, startPoint x: 485, startPoint y: 205, endPoint x: 483, endPoint y: 226, distance: 21.0
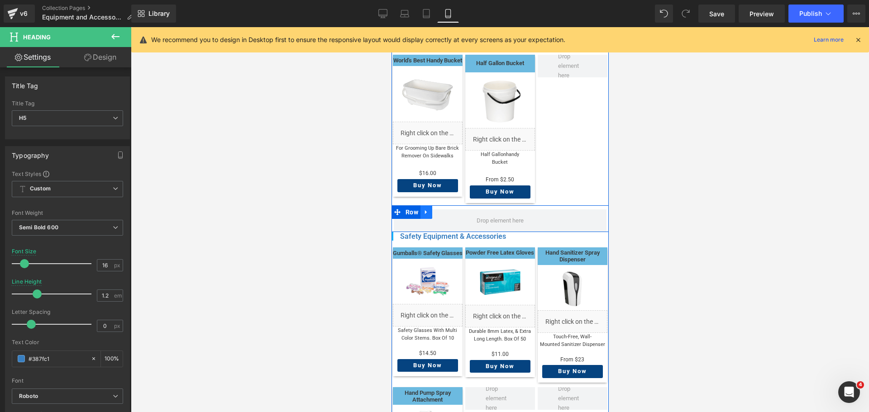
click at [430, 206] on link at bounding box center [426, 213] width 12 height 14
click at [449, 209] on icon at bounding box center [449, 212] width 6 height 6
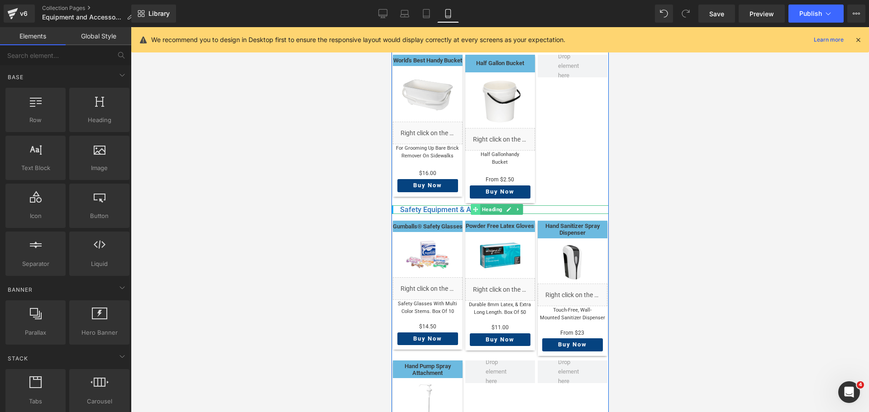
click at [479, 204] on span at bounding box center [475, 209] width 10 height 11
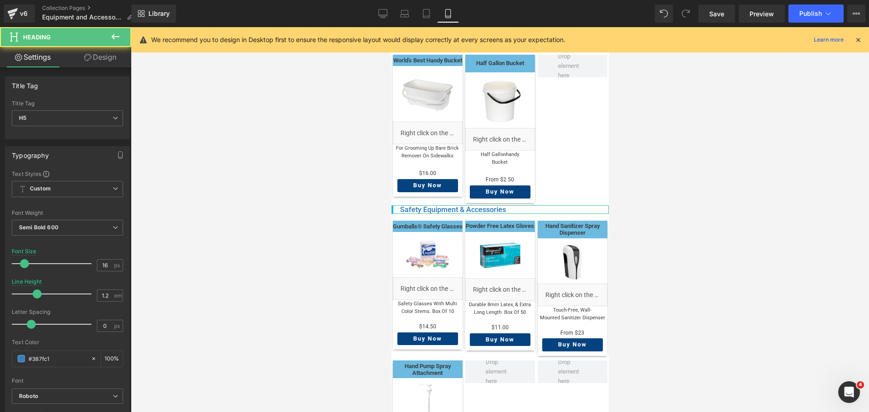
click at [109, 56] on link "Design" at bounding box center [100, 57] width 66 height 20
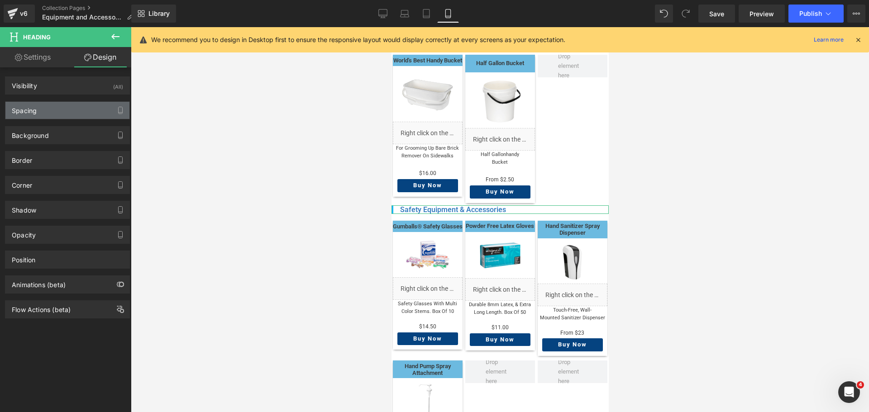
click at [61, 110] on div "Spacing" at bounding box center [67, 110] width 124 height 17
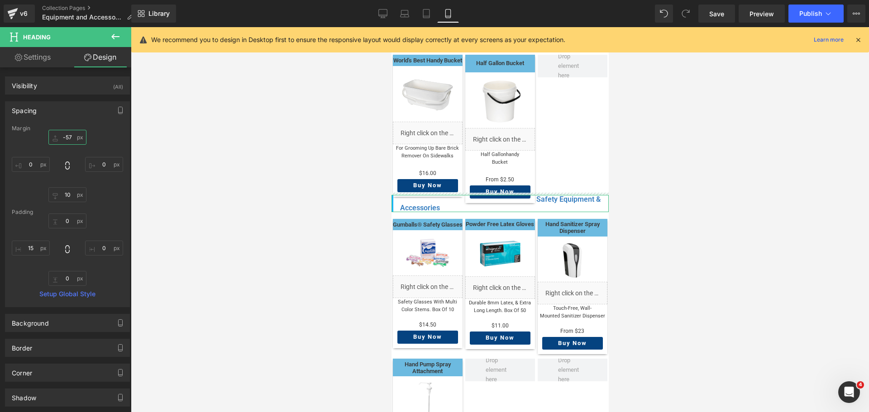
click at [74, 136] on input "-57" at bounding box center [67, 137] width 38 height 15
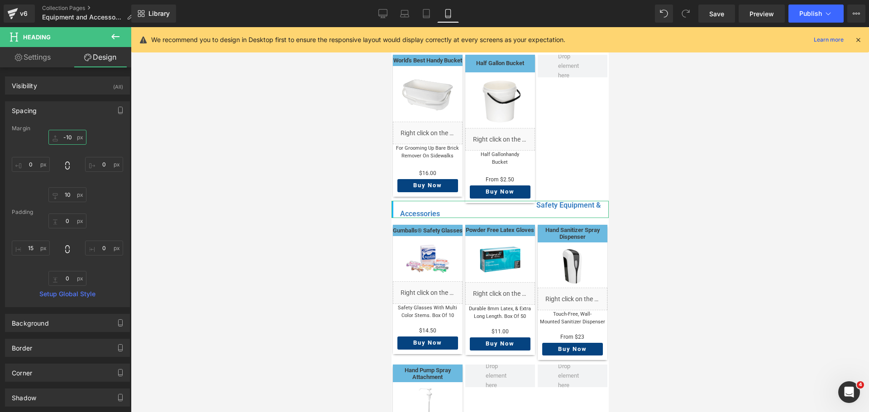
click at [64, 136] on input "-10" at bounding box center [67, 137] width 38 height 15
click at [67, 140] on input "-10" at bounding box center [67, 137] width 38 height 15
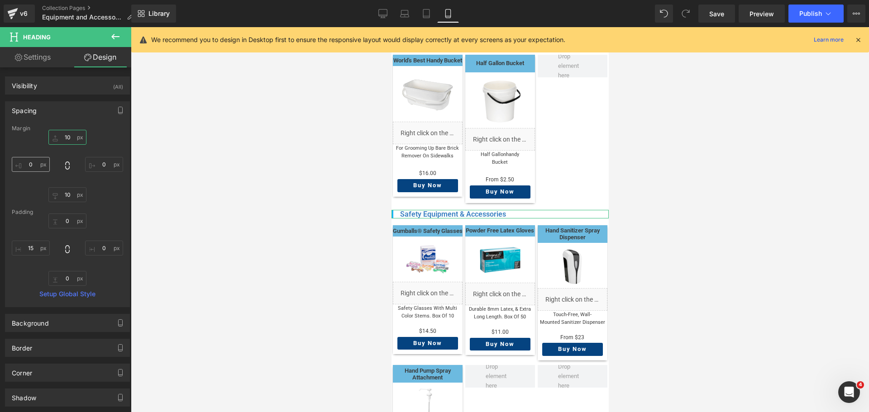
type input "10"
click at [34, 164] on input "0" at bounding box center [31, 164] width 38 height 15
type input "5"
click at [291, 225] on div at bounding box center [500, 219] width 738 height 385
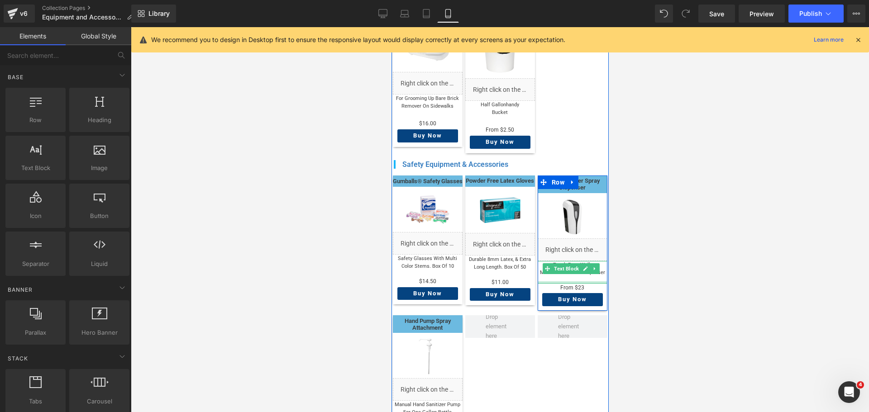
scroll to position [996, 0]
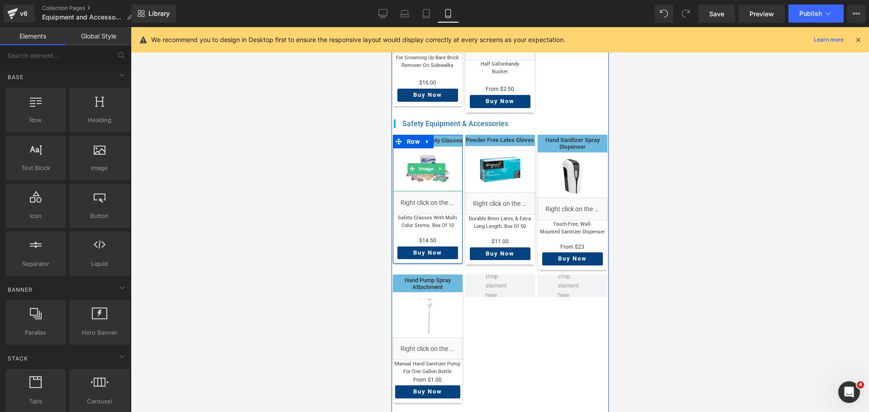
click at [434, 169] on span "Image" at bounding box center [426, 168] width 19 height 11
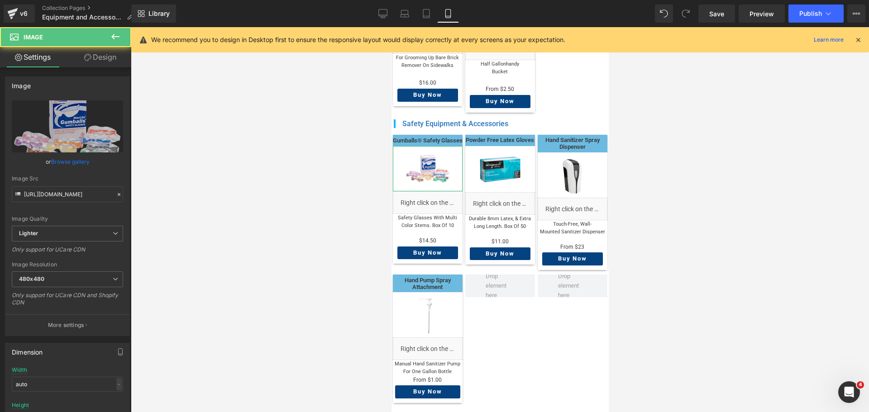
click at [120, 61] on link "Design" at bounding box center [100, 57] width 66 height 20
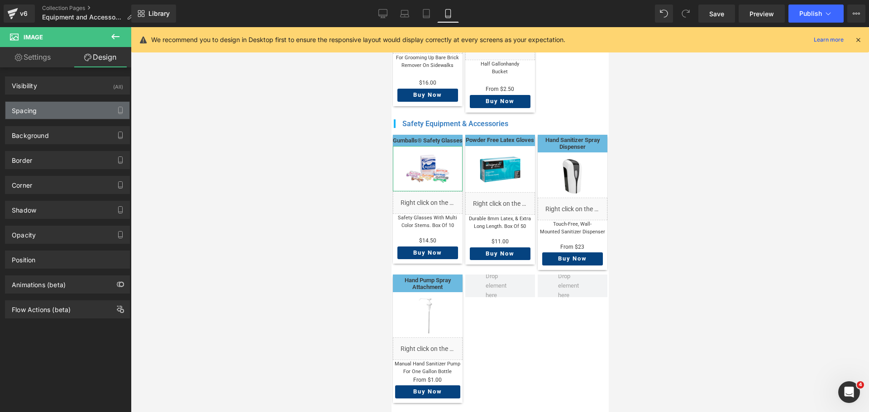
click at [78, 113] on div "Spacing" at bounding box center [67, 110] width 124 height 17
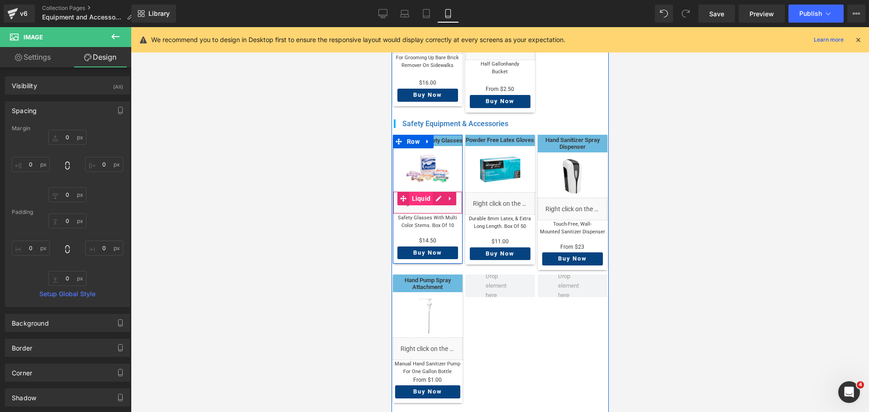
click at [412, 198] on span "Liquid" at bounding box center [421, 199] width 24 height 14
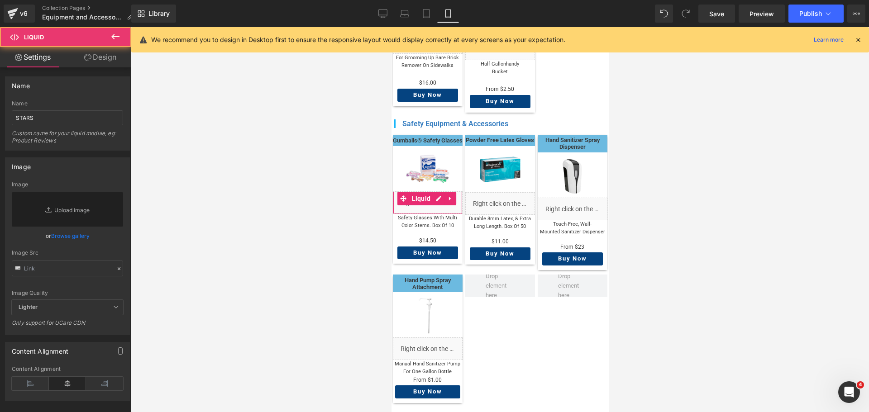
click at [97, 54] on link "Design" at bounding box center [100, 57] width 66 height 20
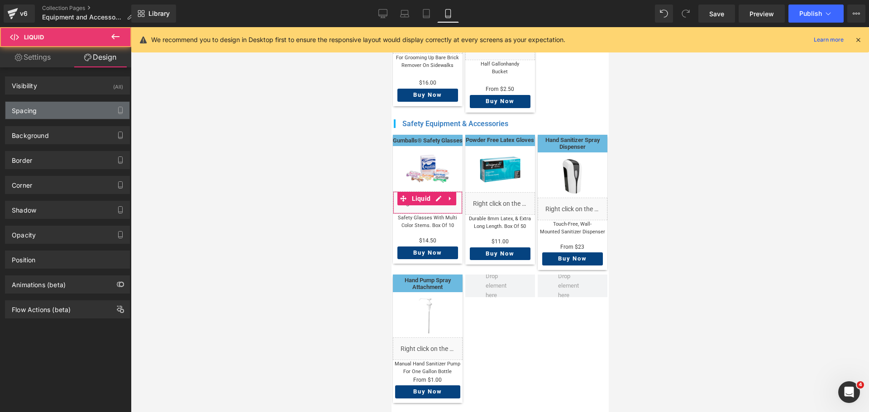
click at [57, 114] on div "Spacing" at bounding box center [67, 110] width 124 height 17
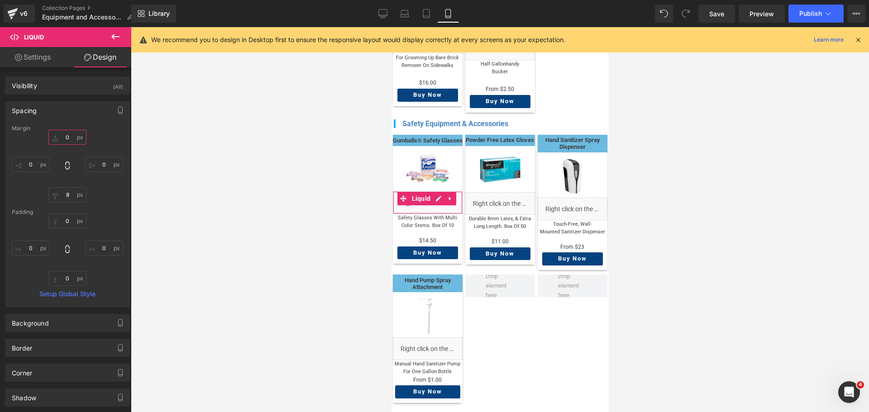
click at [62, 141] on input "0" at bounding box center [67, 137] width 38 height 15
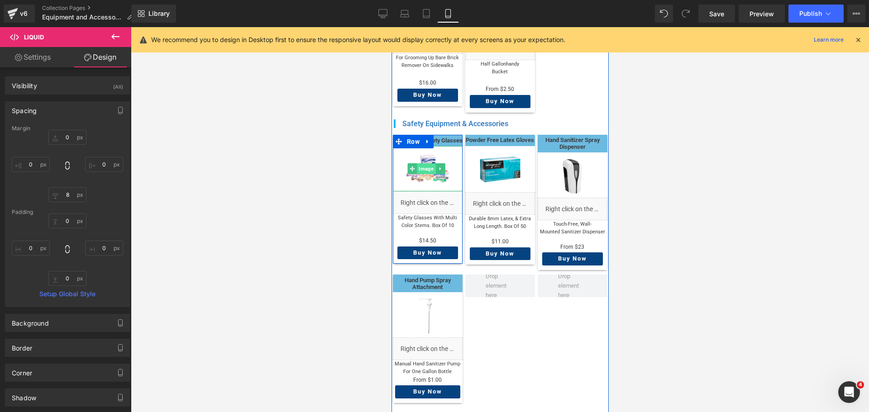
click at [428, 165] on span "Image" at bounding box center [426, 168] width 19 height 11
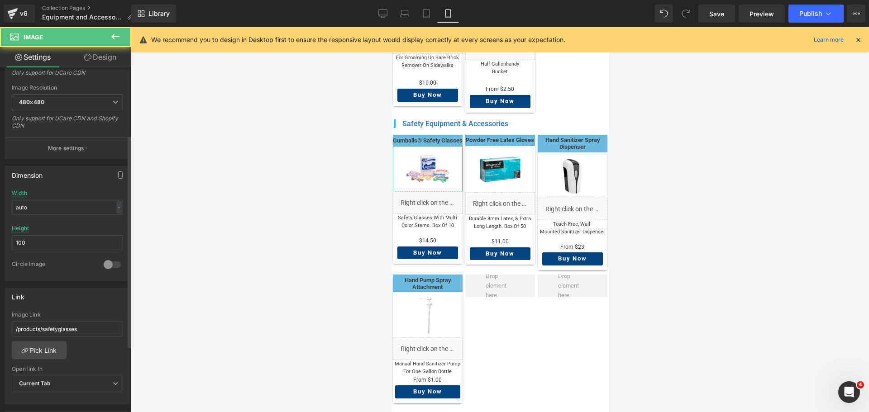
scroll to position [181, 0]
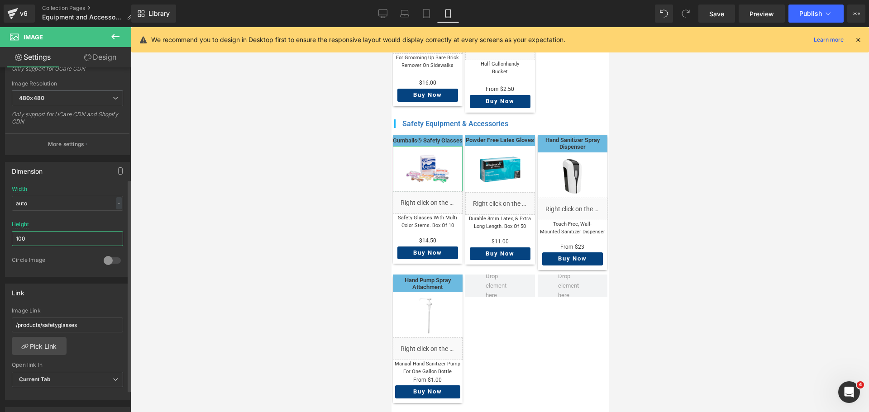
click at [54, 239] on input "100" at bounding box center [67, 238] width 111 height 15
type input "102"
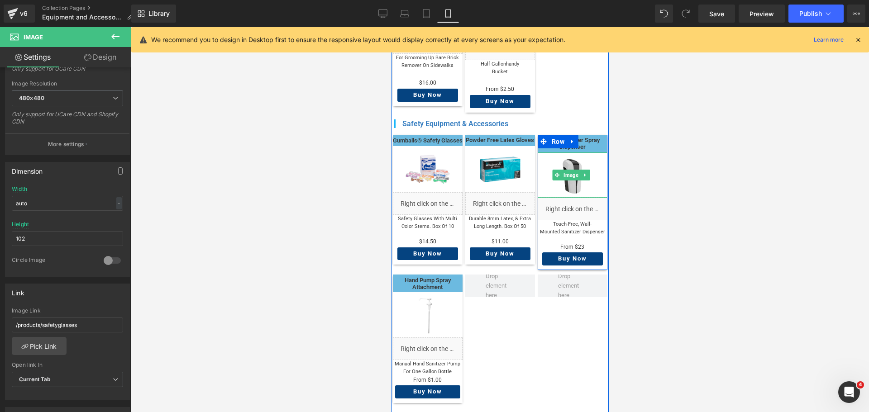
click at [554, 173] on img at bounding box center [572, 175] width 45 height 45
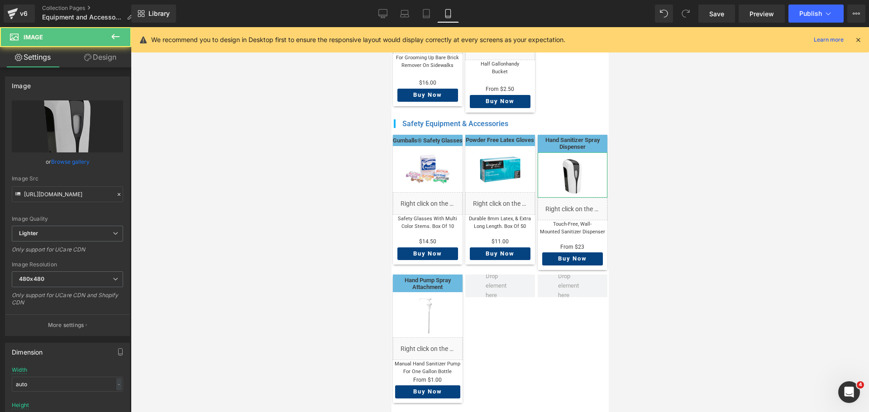
click at [106, 61] on link "Design" at bounding box center [100, 57] width 66 height 20
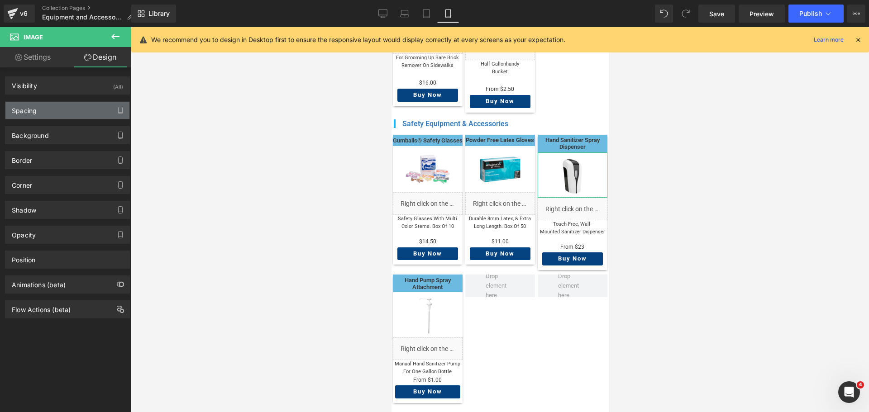
click at [68, 108] on div "Spacing" at bounding box center [67, 110] width 124 height 17
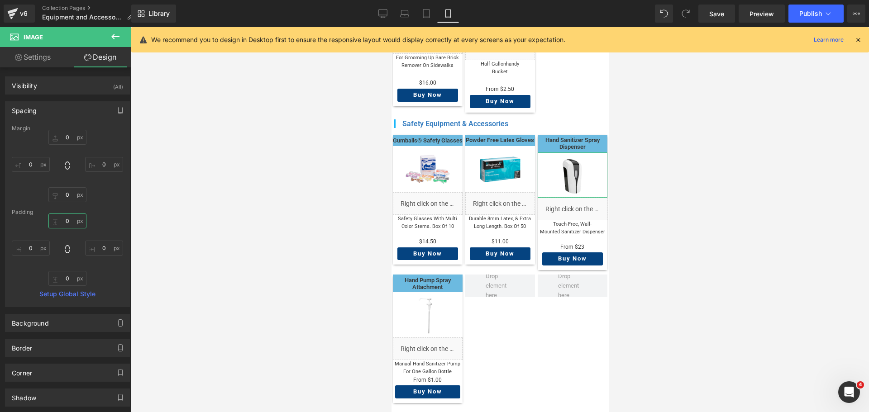
click at [70, 225] on input "0" at bounding box center [67, 221] width 38 height 15
type input "0"
click at [44, 58] on link "Settings" at bounding box center [33, 57] width 66 height 20
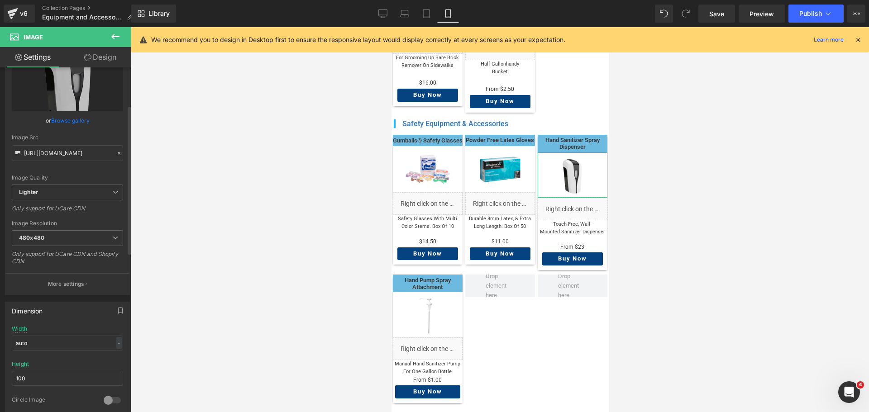
scroll to position [91, 0]
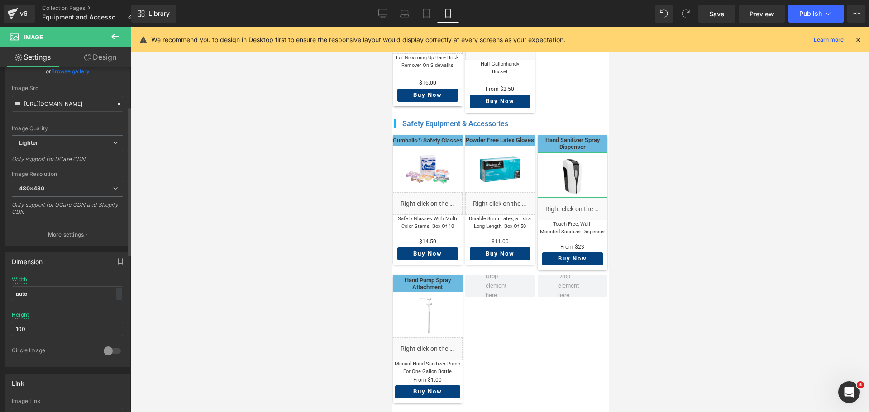
click at [33, 330] on input "100" at bounding box center [67, 329] width 111 height 15
type input "103"
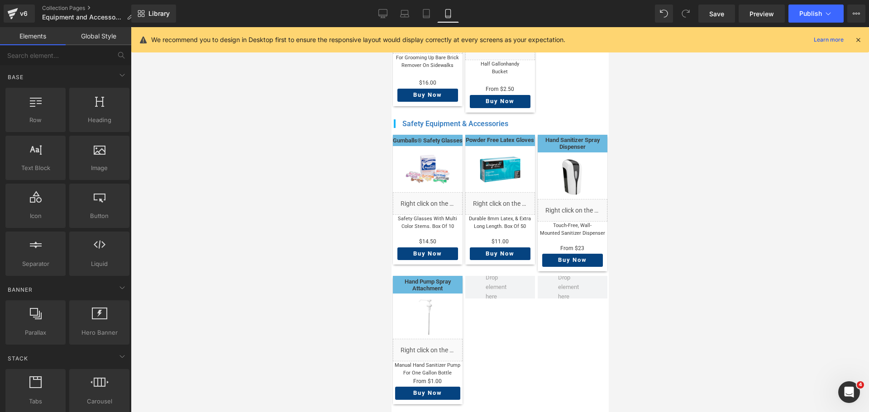
click at [721, 198] on div at bounding box center [500, 219] width 738 height 385
click at [813, 17] on span "Publish" at bounding box center [810, 13] width 23 height 7
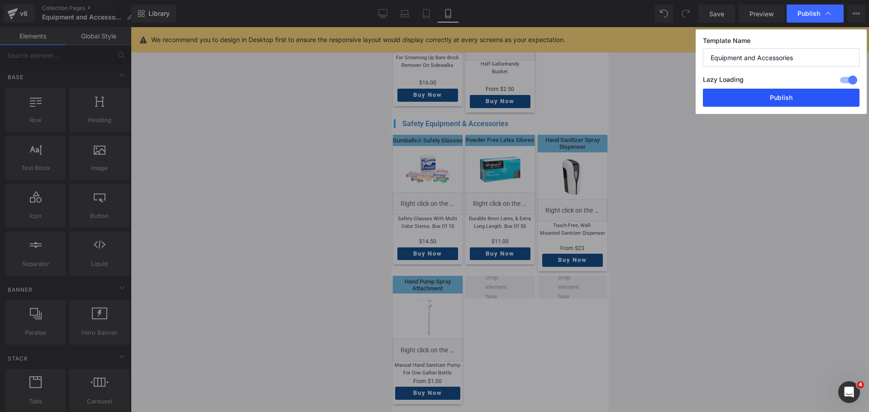
click at [778, 99] on button "Publish" at bounding box center [781, 98] width 157 height 18
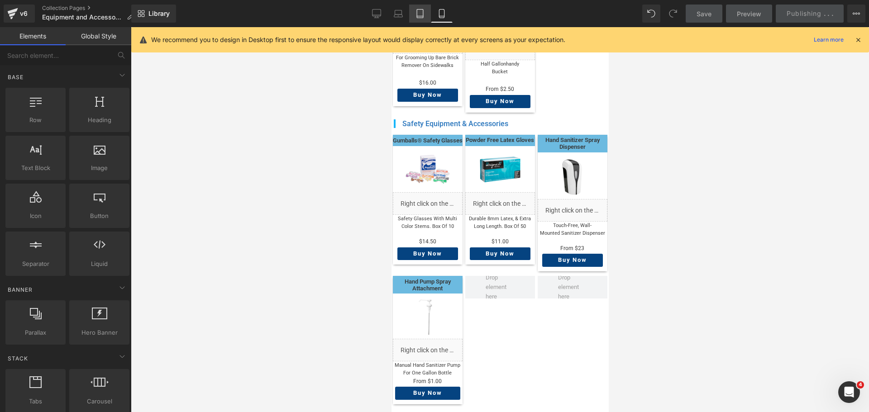
click at [416, 19] on link "Tablet" at bounding box center [420, 14] width 22 height 18
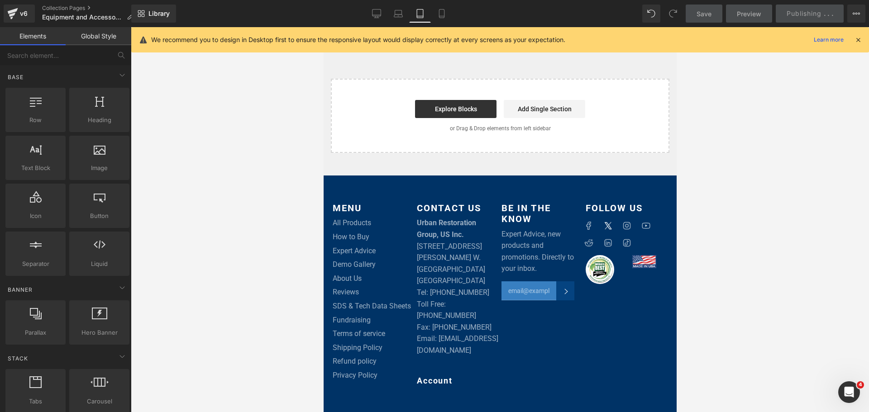
click at [418, 15] on icon at bounding box center [420, 13] width 9 height 9
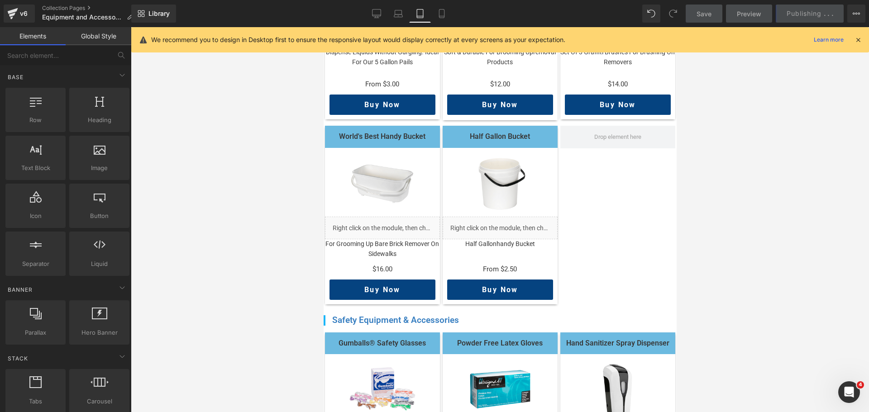
scroll to position [988, 0]
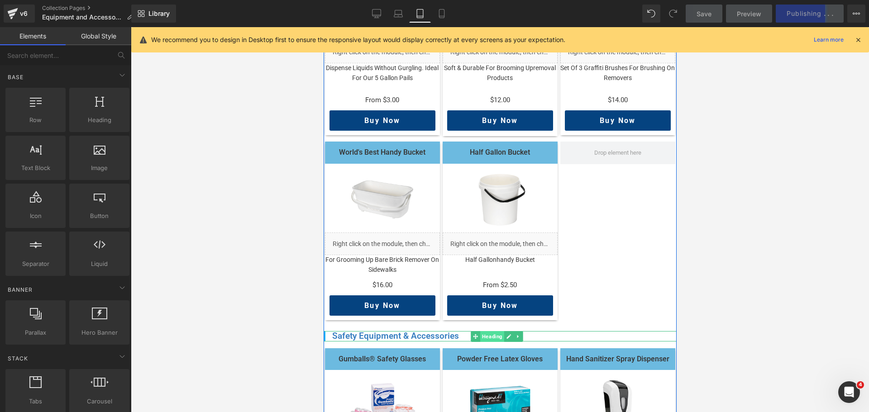
click at [482, 331] on span "Heading" at bounding box center [492, 336] width 24 height 11
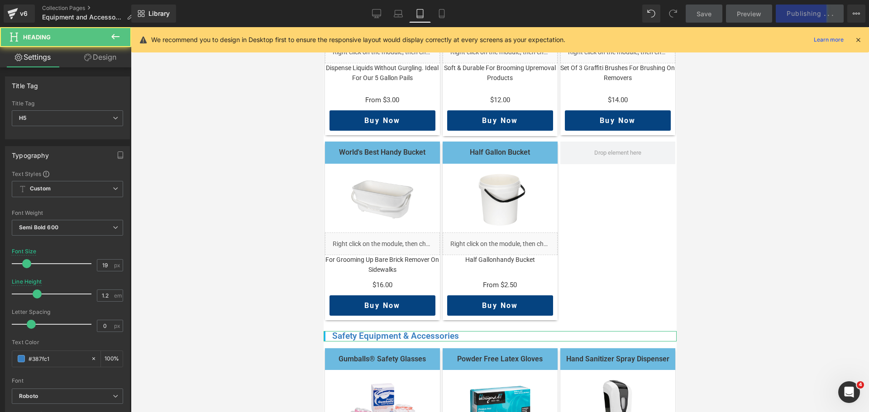
click at [100, 56] on link "Design" at bounding box center [100, 57] width 66 height 20
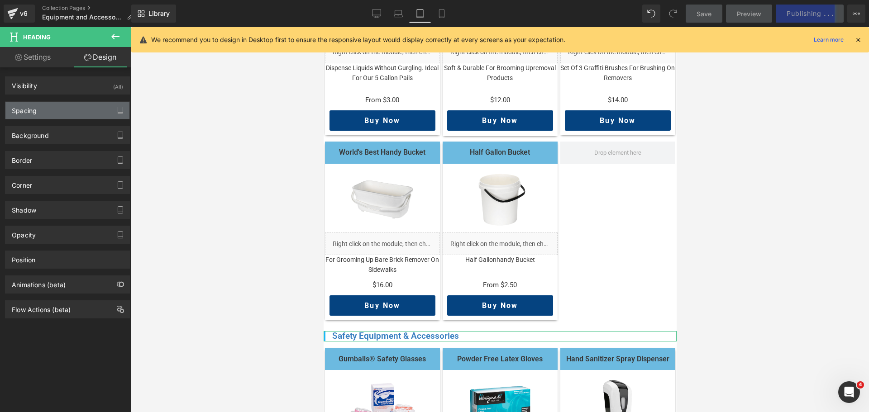
click at [34, 114] on div "Spacing" at bounding box center [24, 108] width 25 height 13
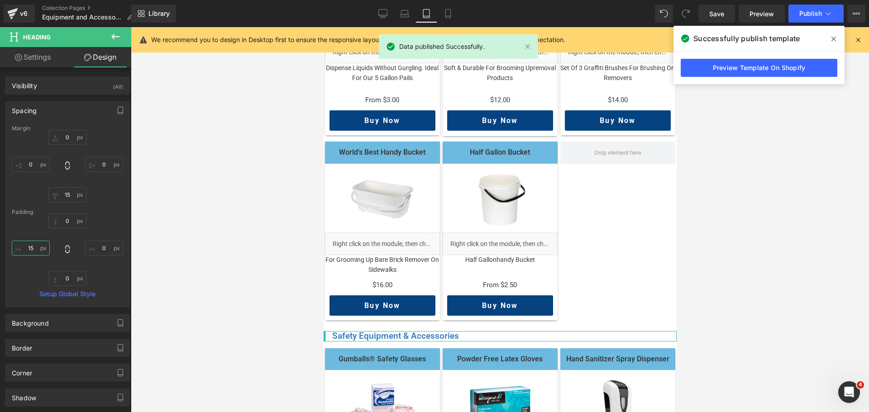
click at [36, 250] on input "15" at bounding box center [31, 248] width 38 height 15
click at [34, 167] on input "0" at bounding box center [31, 164] width 38 height 15
type input "5"
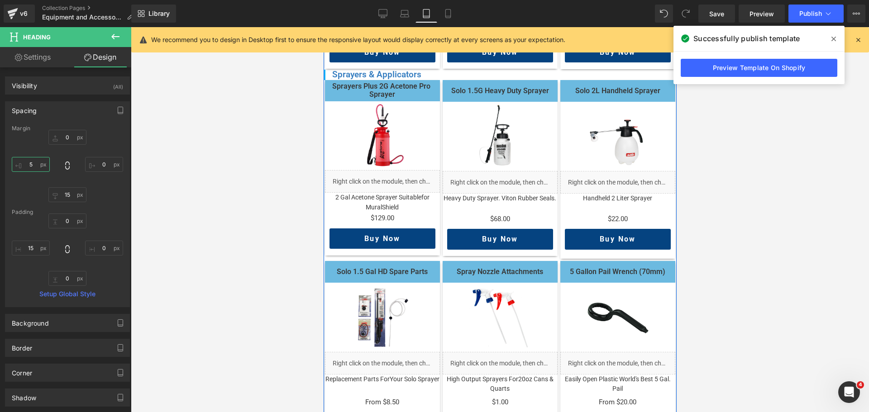
scroll to position [309, 0]
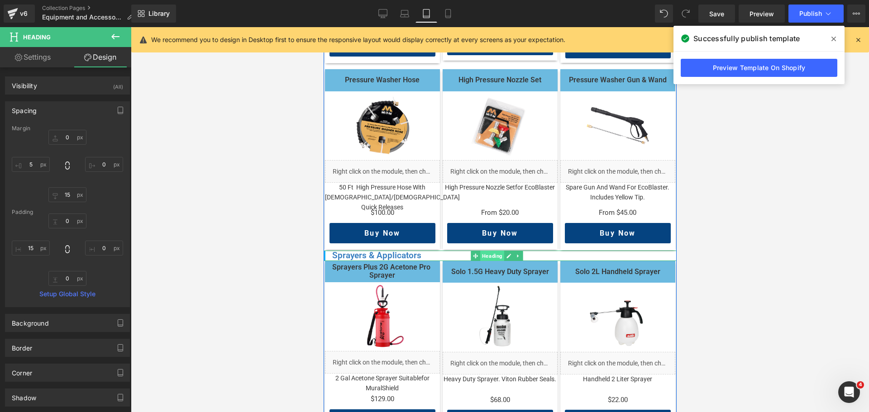
click at [483, 254] on span "Heading" at bounding box center [492, 256] width 24 height 11
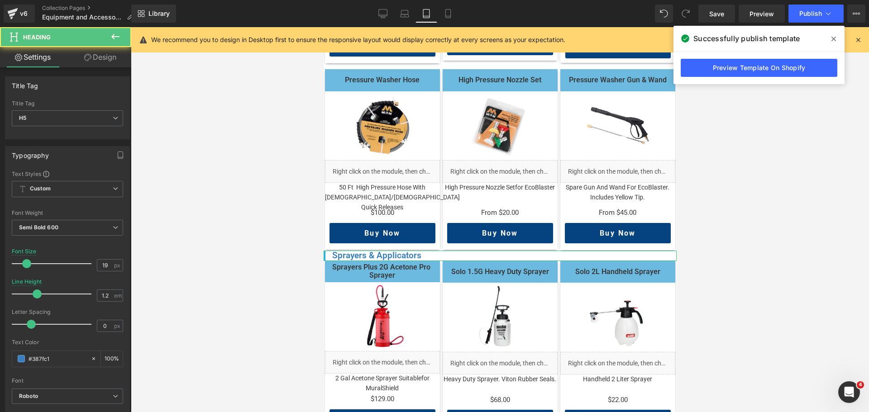
click at [103, 65] on link "Design" at bounding box center [100, 57] width 66 height 20
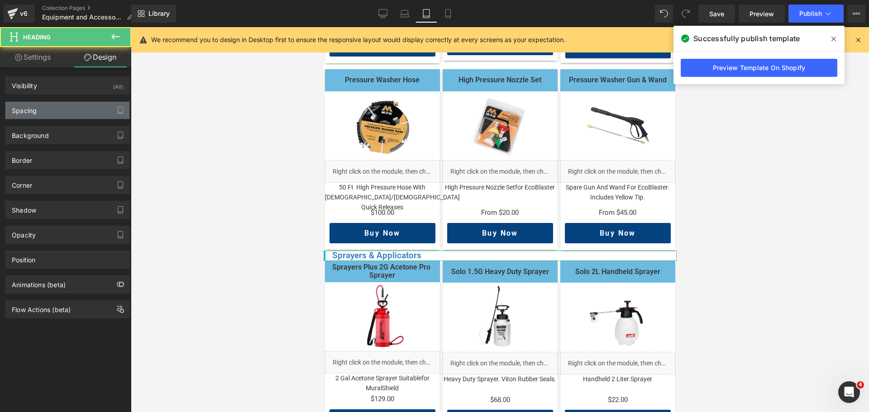
click at [47, 116] on div "Spacing" at bounding box center [67, 110] width 124 height 17
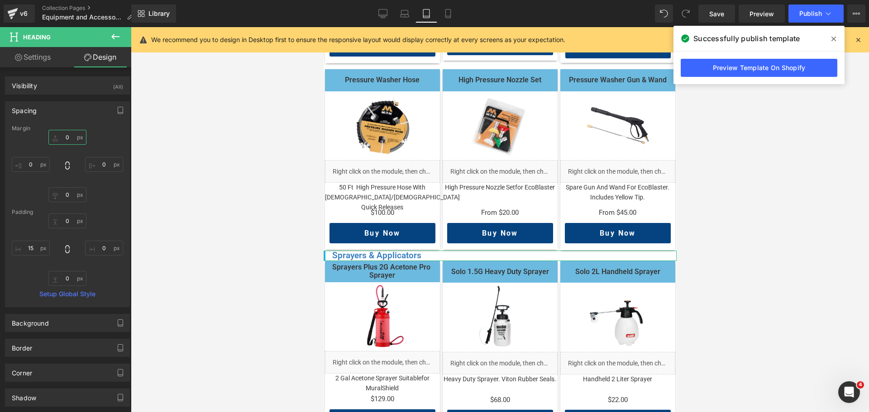
click at [65, 138] on input "0" at bounding box center [67, 137] width 38 height 15
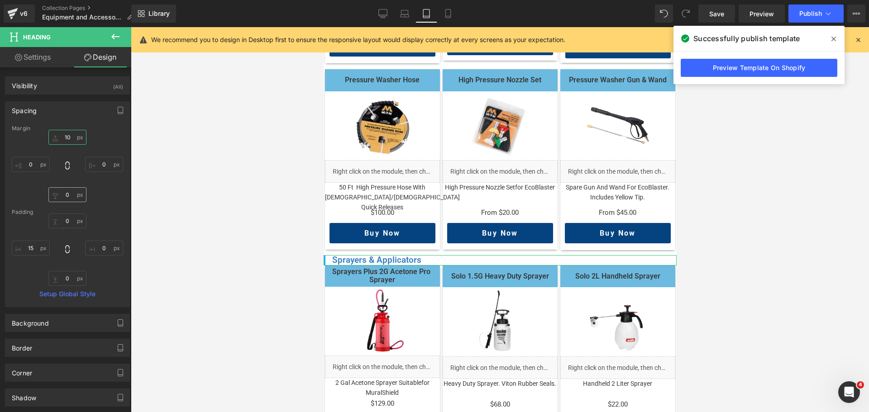
type input "10"
click at [67, 199] on input "0" at bounding box center [67, 194] width 38 height 15
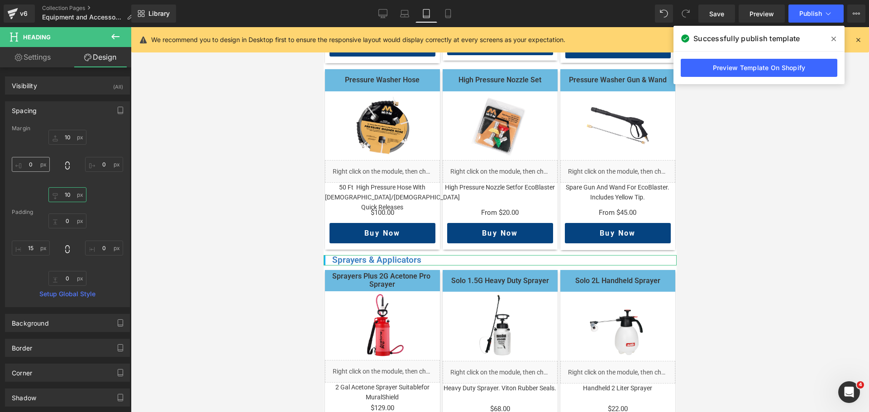
type input "10"
click at [30, 164] on input "0" at bounding box center [31, 164] width 38 height 15
type input "5"
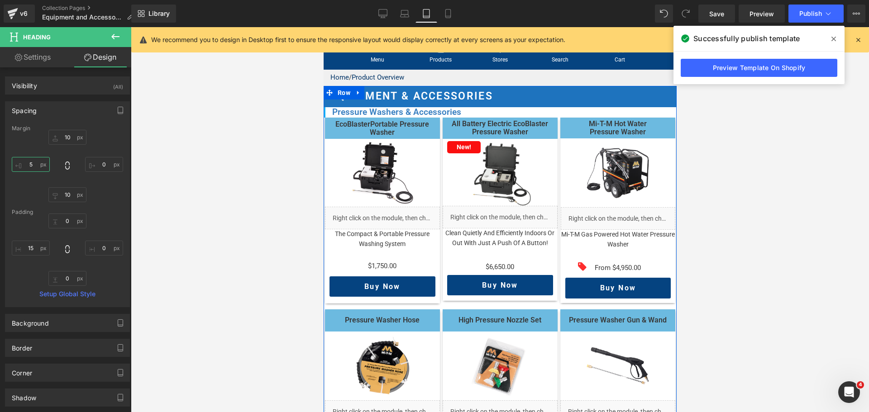
scroll to position [0, 0]
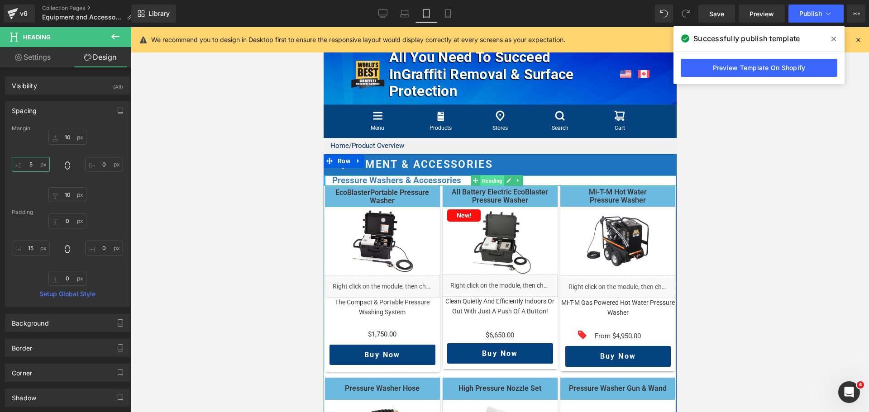
drag, startPoint x: 482, startPoint y: 179, endPoint x: 562, endPoint y: 119, distance: 99.9
click at [482, 179] on span "Heading" at bounding box center [492, 181] width 24 height 11
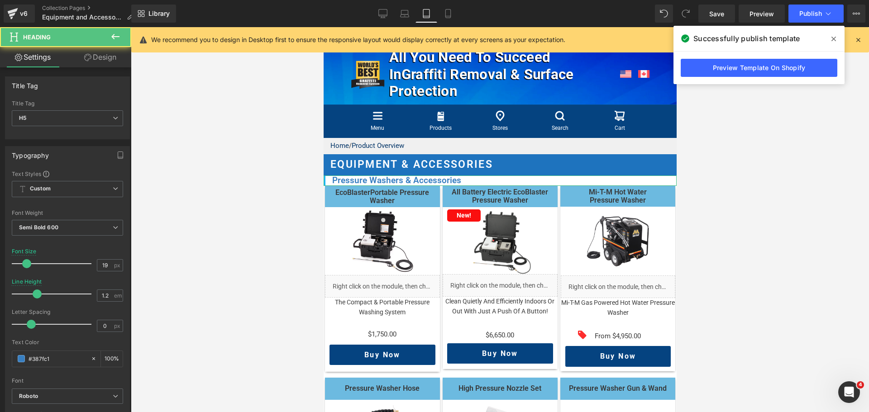
click at [105, 54] on link "Design" at bounding box center [100, 57] width 66 height 20
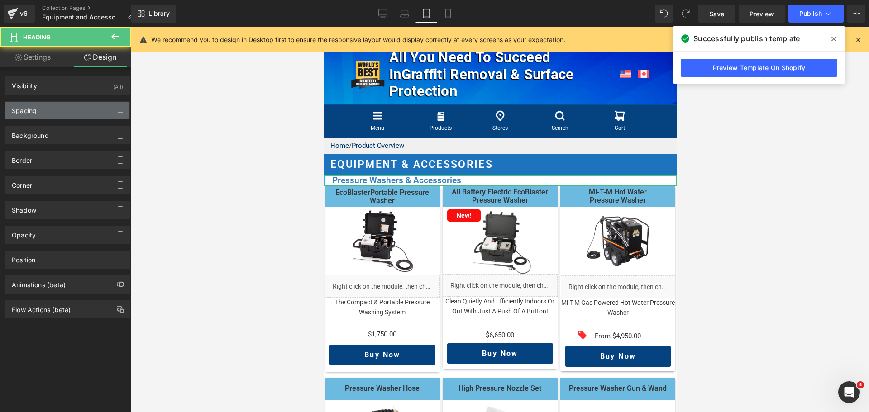
click at [70, 112] on div "Spacing" at bounding box center [67, 110] width 124 height 17
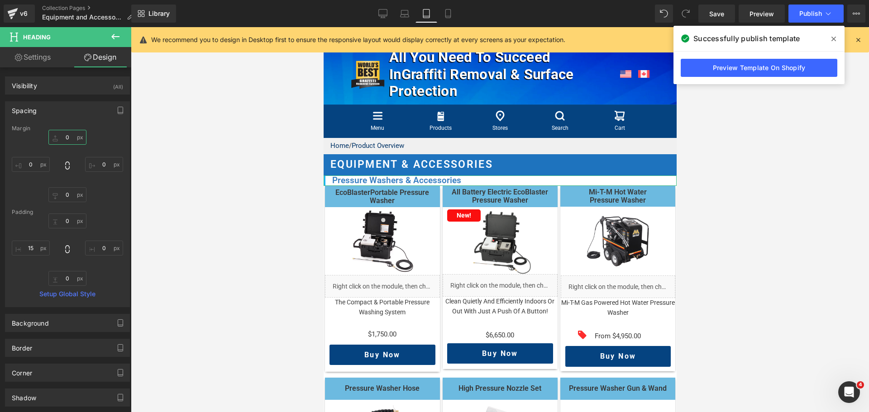
click at [72, 136] on input "0" at bounding box center [67, 137] width 38 height 15
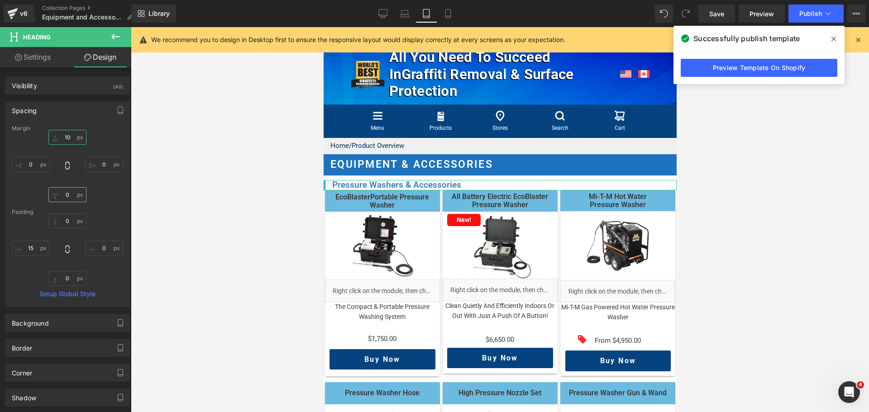
type input "10"
click at [59, 195] on input "0" at bounding box center [67, 194] width 38 height 15
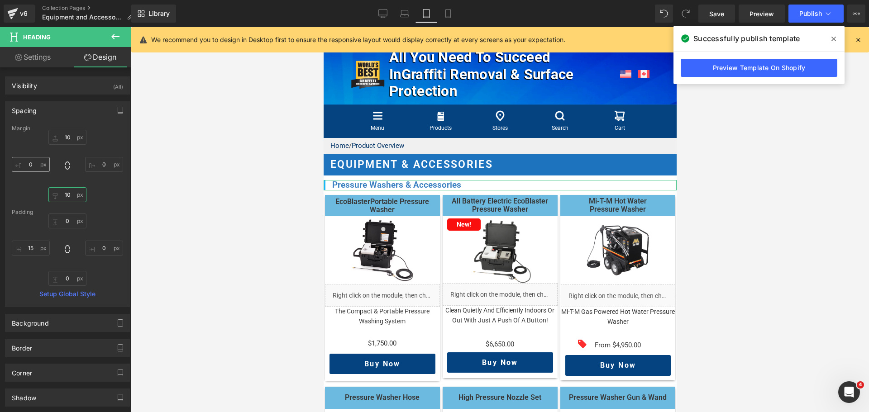
type input "10"
click at [36, 165] on input "0" at bounding box center [31, 164] width 38 height 15
type input "5"
click at [415, 19] on link "Laptop" at bounding box center [405, 14] width 22 height 18
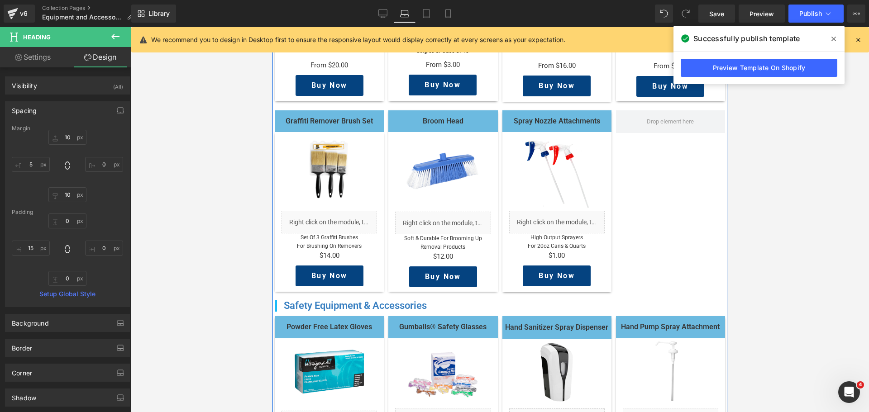
scroll to position [1041, 0]
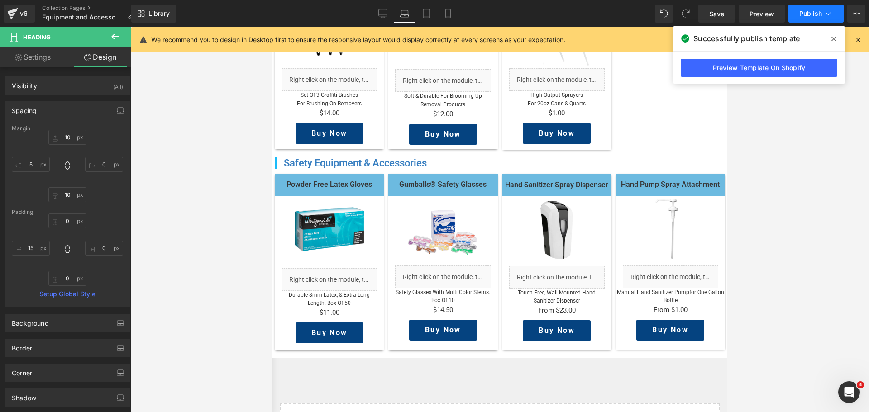
click at [806, 13] on span "Publish" at bounding box center [810, 13] width 23 height 7
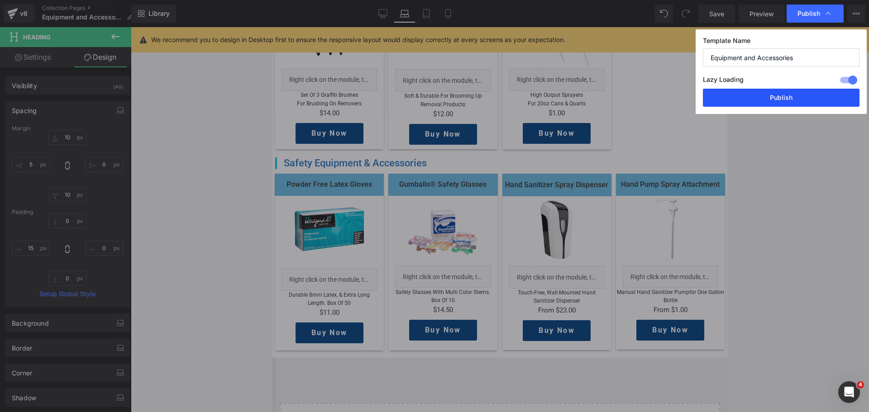
click at [780, 94] on button "Publish" at bounding box center [781, 98] width 157 height 18
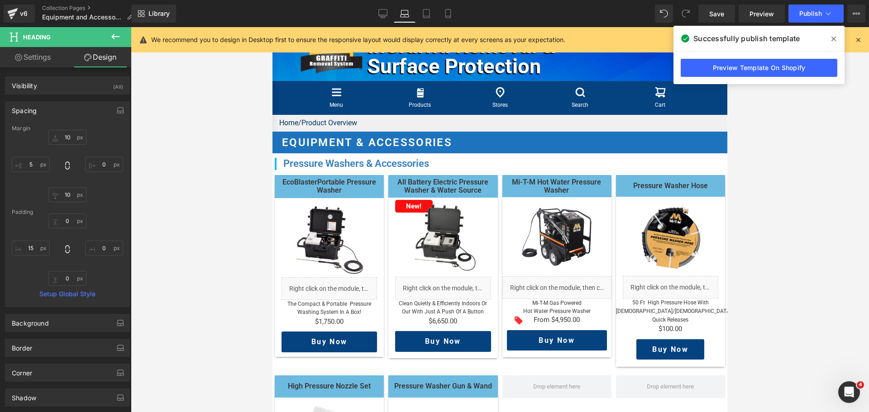
scroll to position [0, 0]
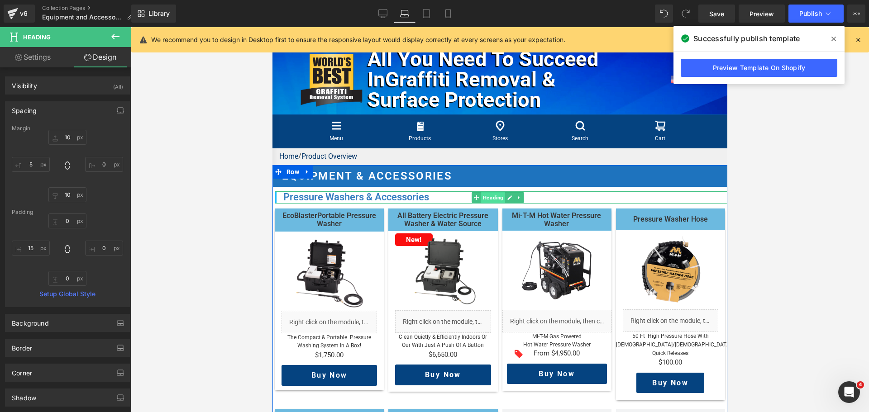
click at [490, 203] on span "Heading" at bounding box center [493, 197] width 24 height 11
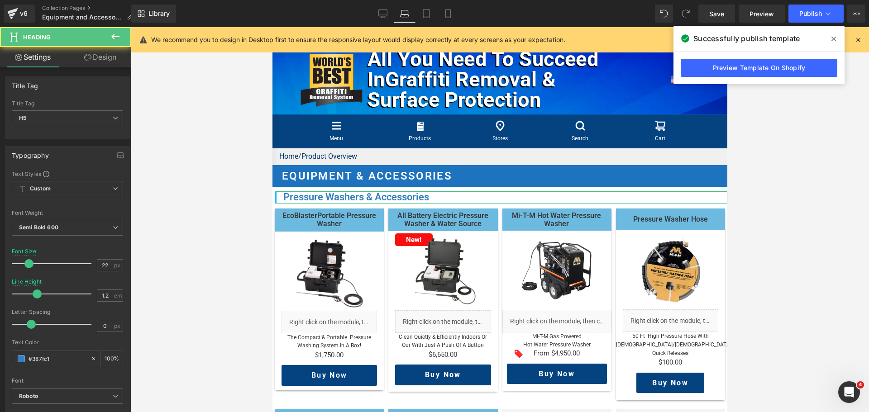
click at [95, 57] on link "Design" at bounding box center [100, 57] width 66 height 20
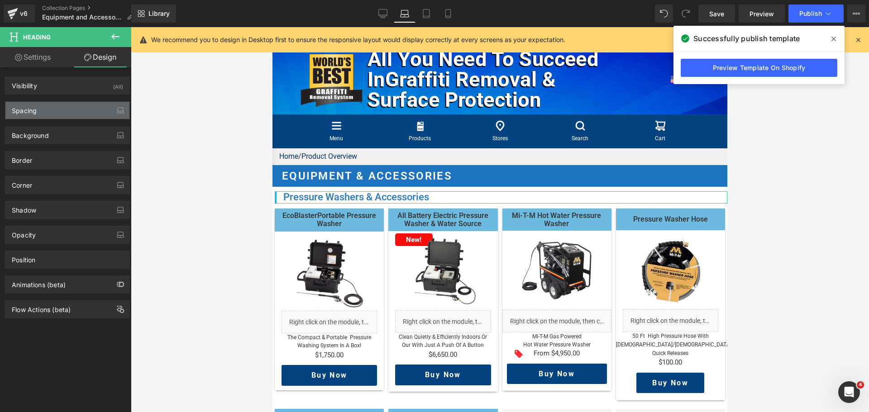
click at [59, 104] on div "Spacing" at bounding box center [67, 110] width 124 height 17
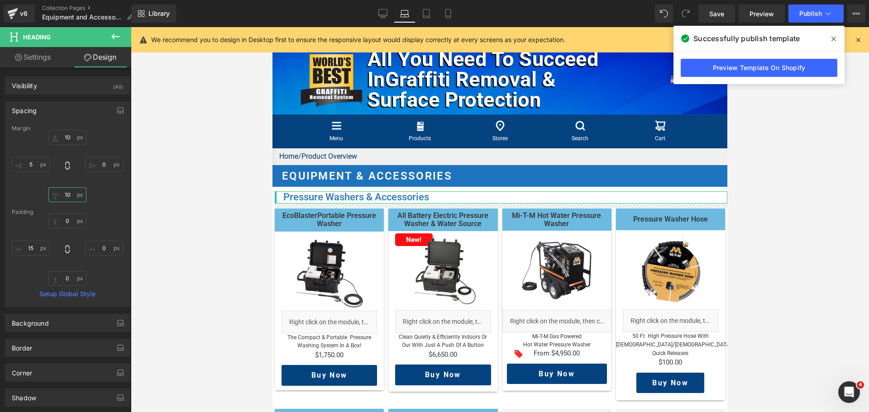
click at [65, 195] on input "10" at bounding box center [67, 194] width 38 height 15
type input "15"
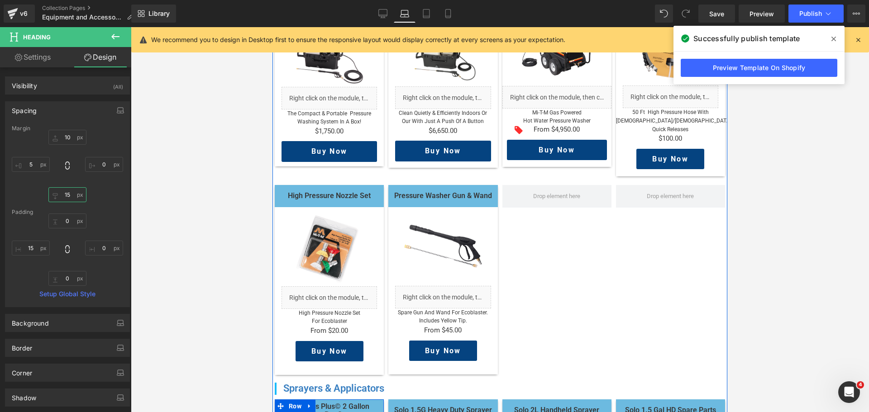
scroll to position [453, 0]
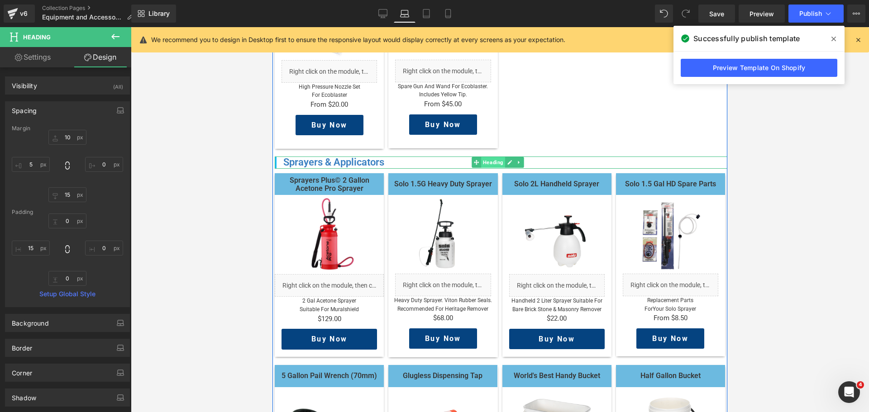
click at [499, 168] on span "Heading" at bounding box center [493, 162] width 24 height 11
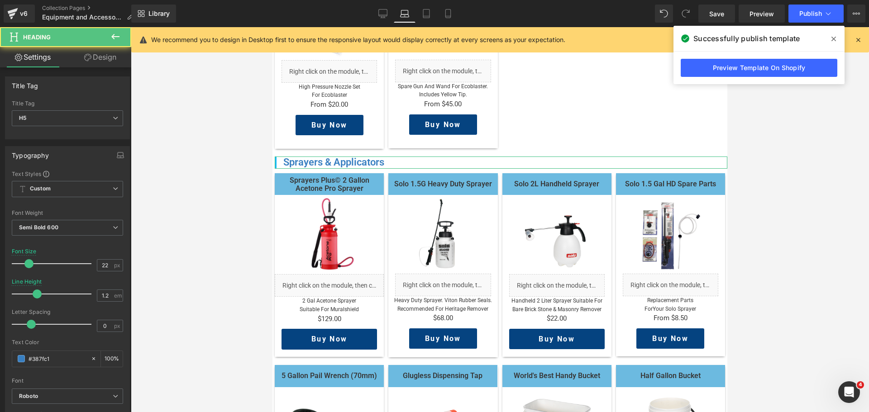
click at [108, 65] on link "Design" at bounding box center [100, 57] width 66 height 20
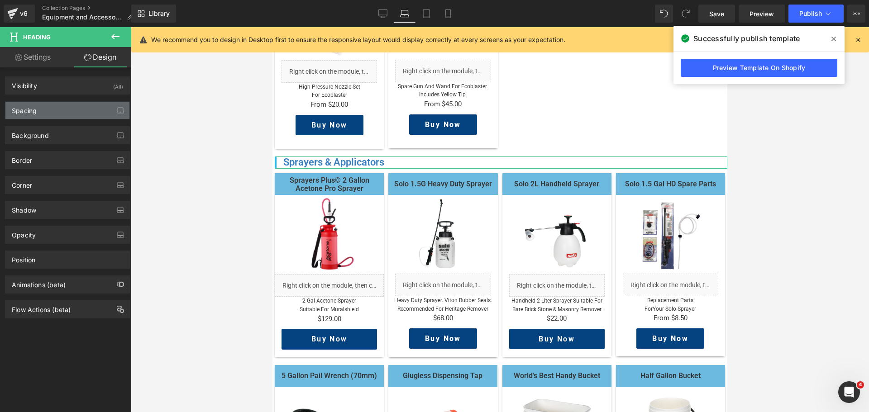
click at [71, 110] on div "Spacing" at bounding box center [67, 110] width 124 height 17
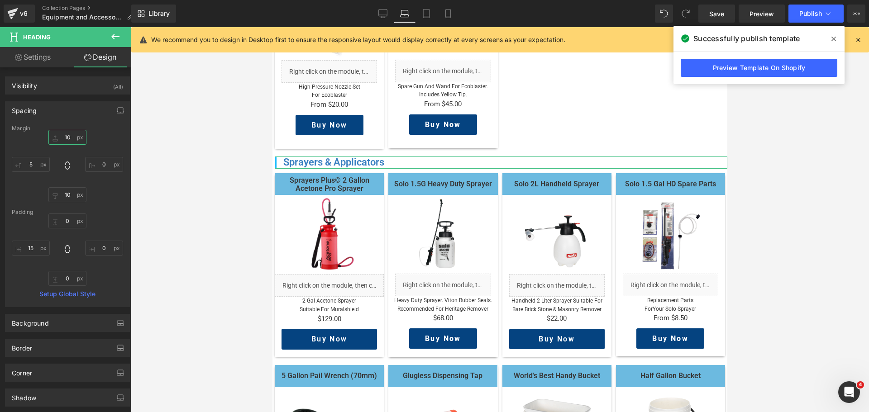
click at [69, 137] on input "text" at bounding box center [67, 137] width 38 height 15
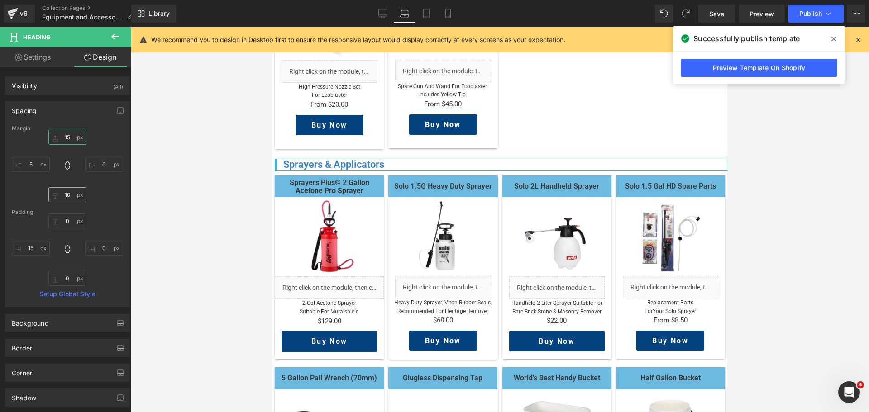
type input "15"
click at [71, 196] on input "text" at bounding box center [67, 194] width 38 height 15
type input "15"
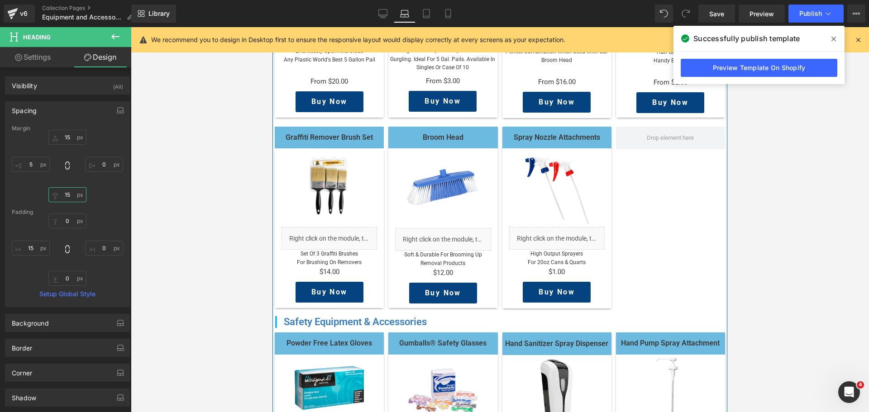
scroll to position [905, 0]
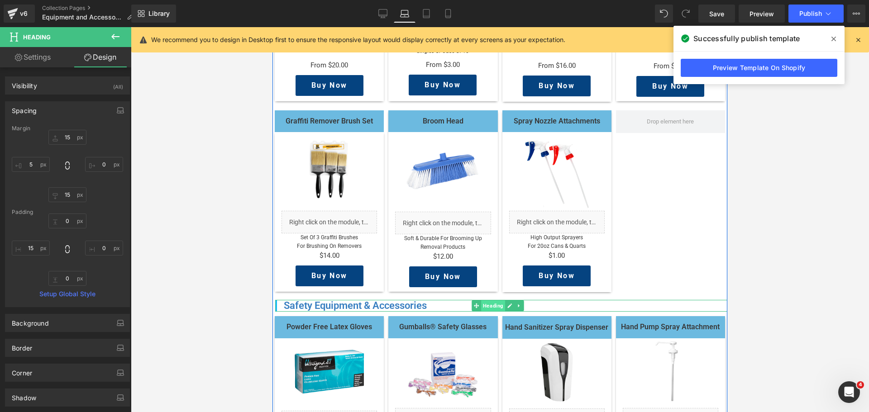
click at [485, 311] on span "Heading" at bounding box center [493, 306] width 24 height 11
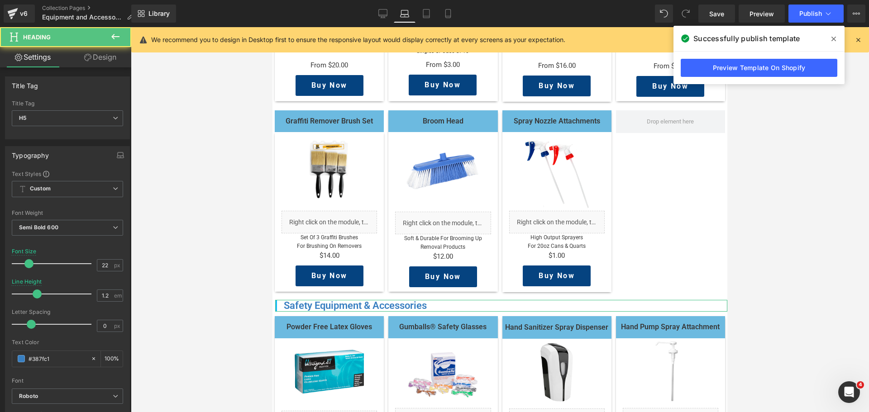
click at [105, 55] on link "Design" at bounding box center [100, 57] width 66 height 20
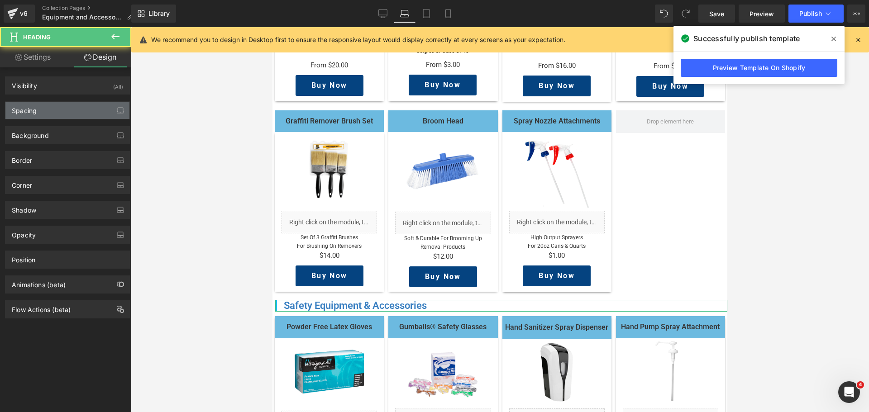
click at [51, 114] on div "Spacing" at bounding box center [67, 110] width 124 height 17
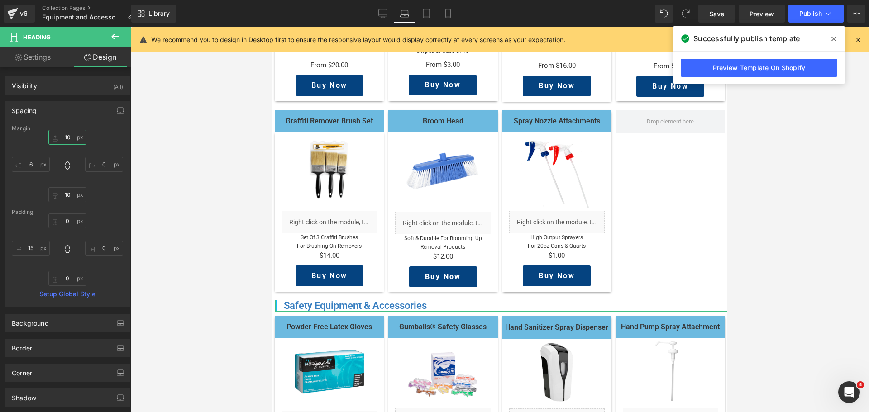
click at [67, 137] on input "text" at bounding box center [67, 137] width 38 height 15
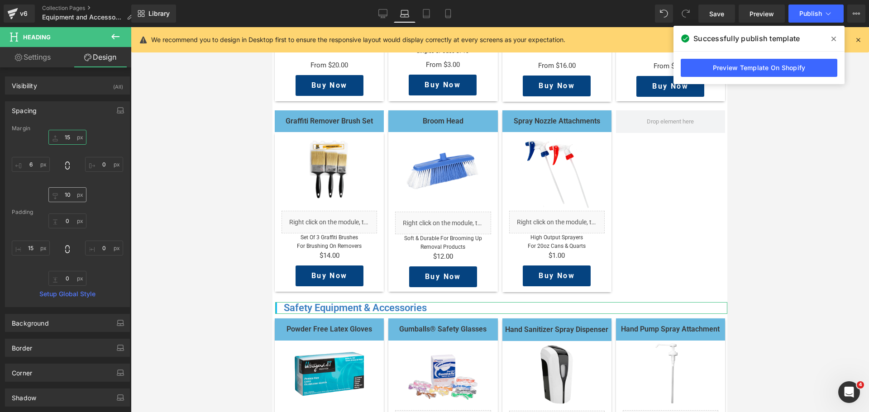
type input "15"
click at [68, 197] on input "text" at bounding box center [67, 194] width 38 height 15
type input "15"
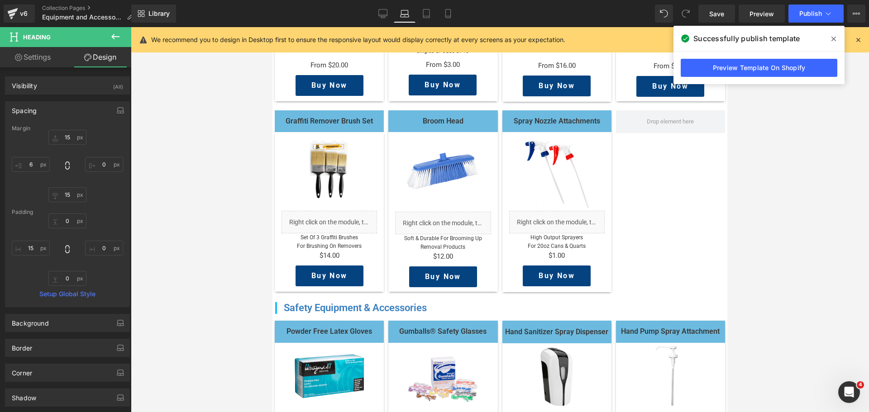
click at [215, 258] on div at bounding box center [500, 219] width 738 height 385
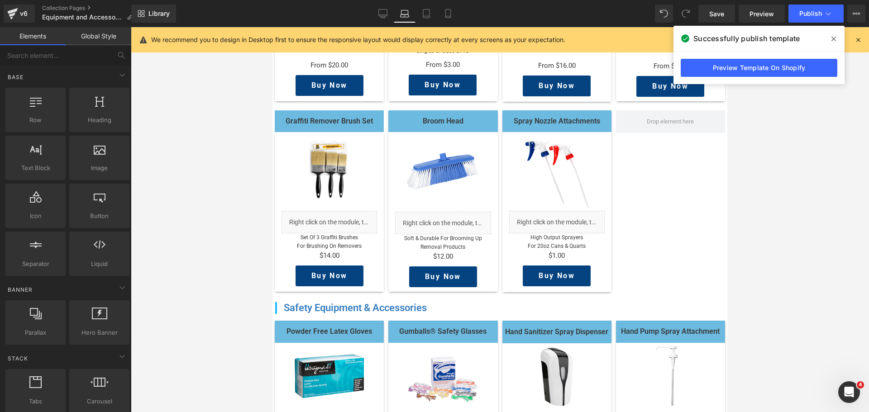
click at [395, 16] on link "Laptop" at bounding box center [405, 14] width 22 height 18
click at [382, 14] on icon at bounding box center [382, 13] width 9 height 9
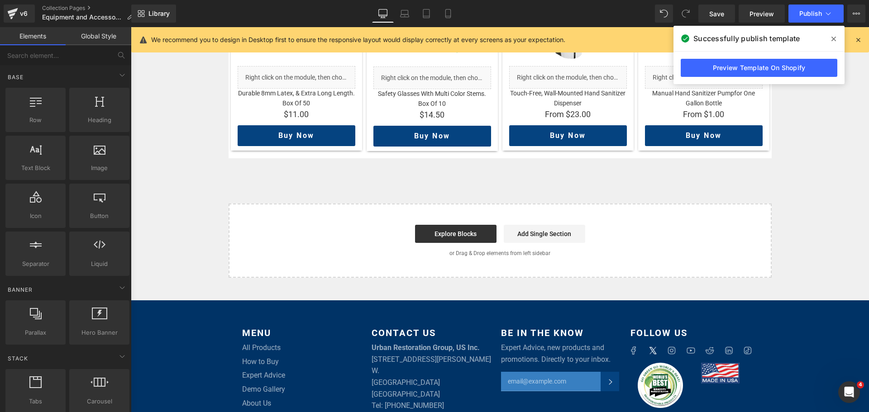
scroll to position [1155, 0]
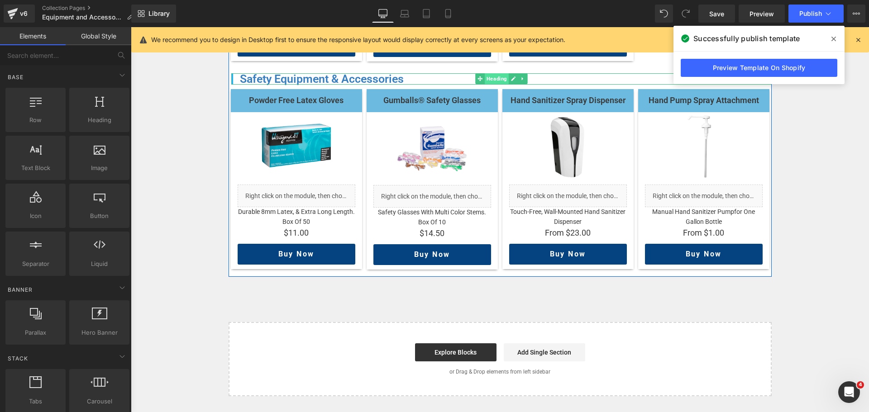
click at [485, 73] on span "Heading" at bounding box center [497, 78] width 24 height 11
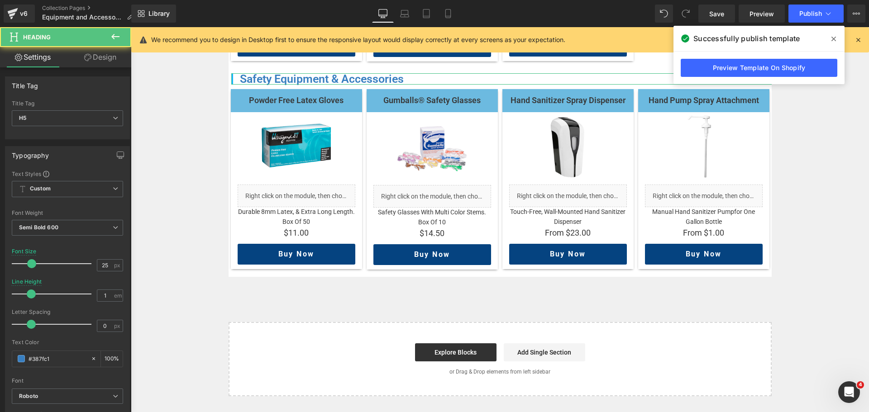
click at [110, 60] on link "Design" at bounding box center [100, 57] width 66 height 20
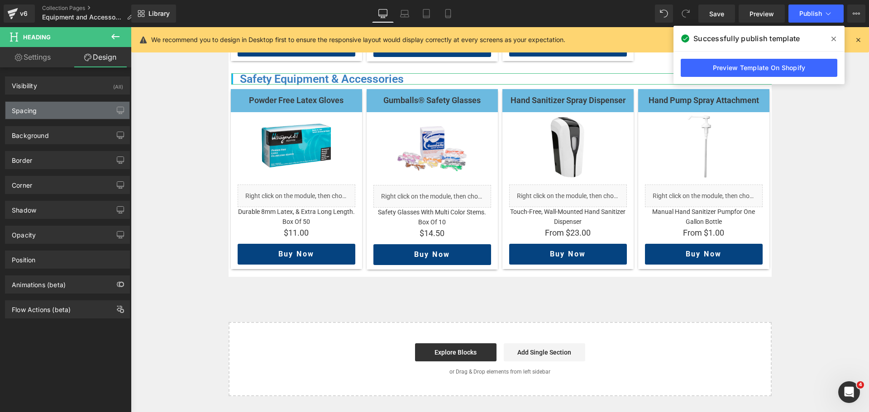
click at [48, 110] on div "Spacing" at bounding box center [67, 110] width 124 height 17
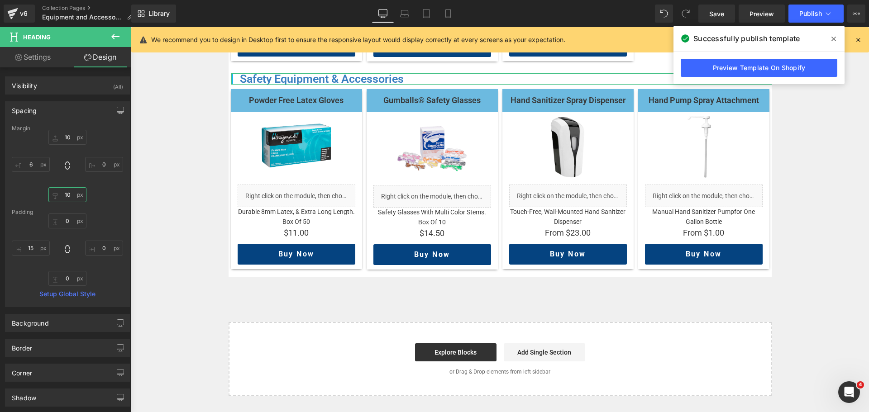
click at [66, 191] on input "10" at bounding box center [67, 194] width 38 height 15
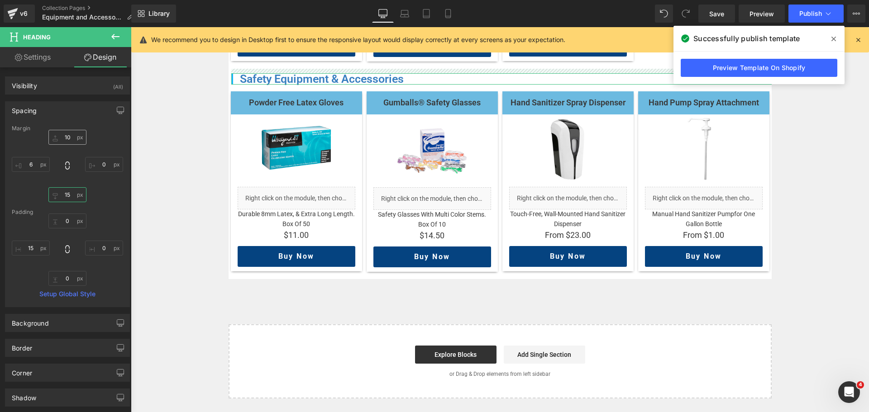
type input "15"
click at [65, 142] on input "10" at bounding box center [67, 137] width 38 height 15
type input "15"
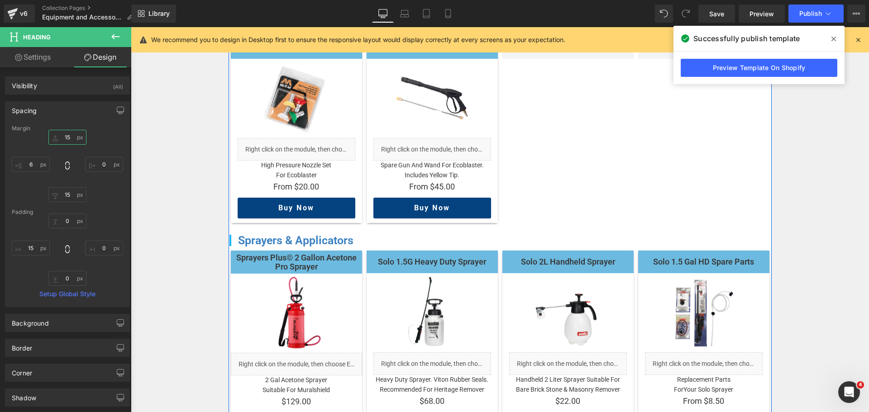
scroll to position [385, 0]
click at [485, 235] on span "Heading" at bounding box center [496, 240] width 24 height 11
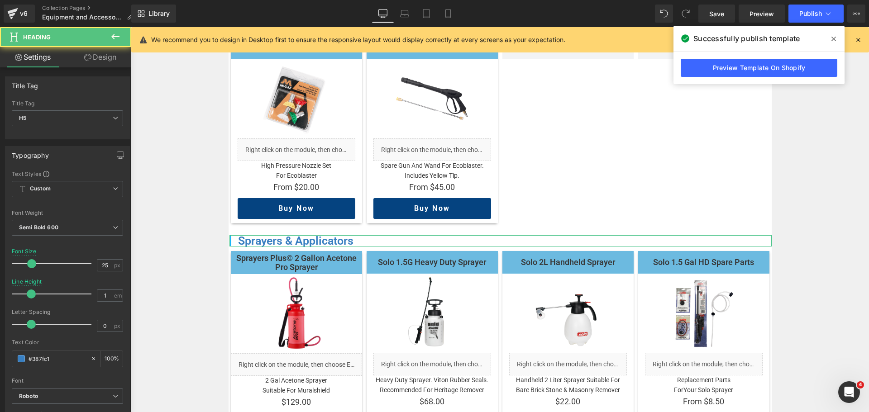
click at [108, 57] on link "Design" at bounding box center [100, 57] width 66 height 20
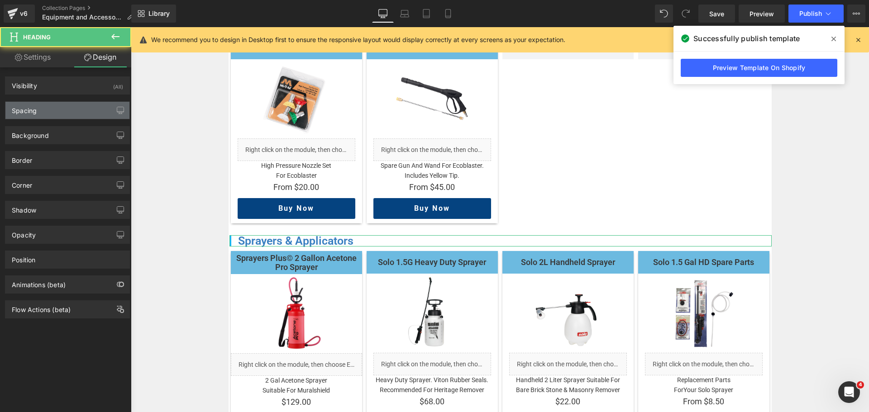
click at [58, 112] on div "Spacing" at bounding box center [67, 110] width 124 height 17
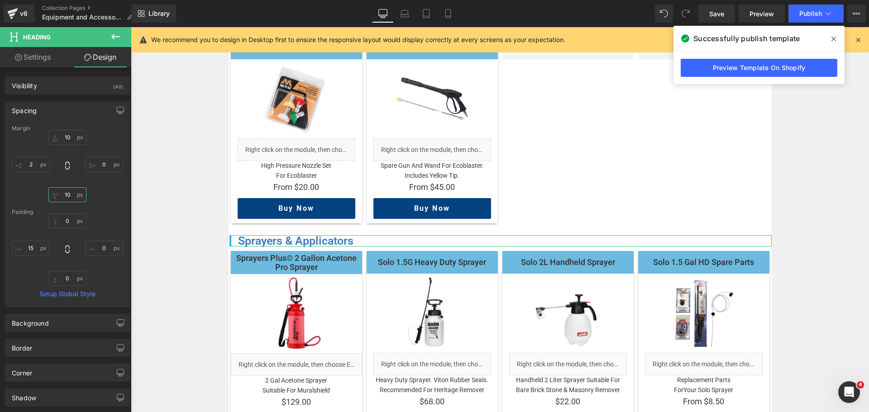
click at [71, 193] on input "10" at bounding box center [67, 194] width 38 height 15
type input "15"
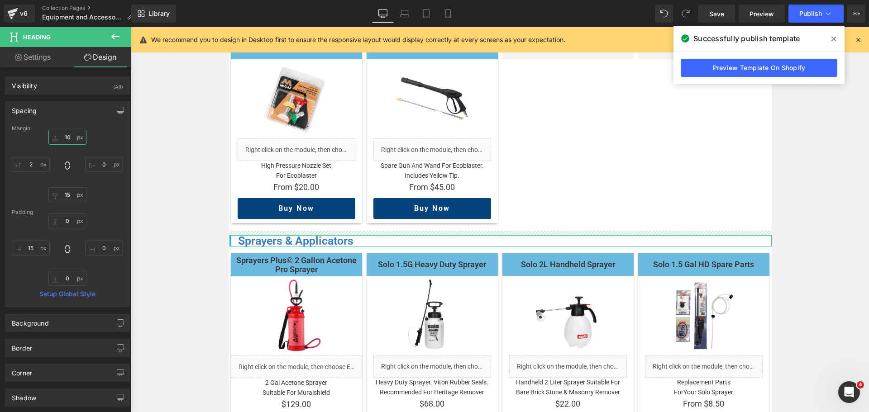
click at [67, 139] on input "10" at bounding box center [67, 137] width 38 height 15
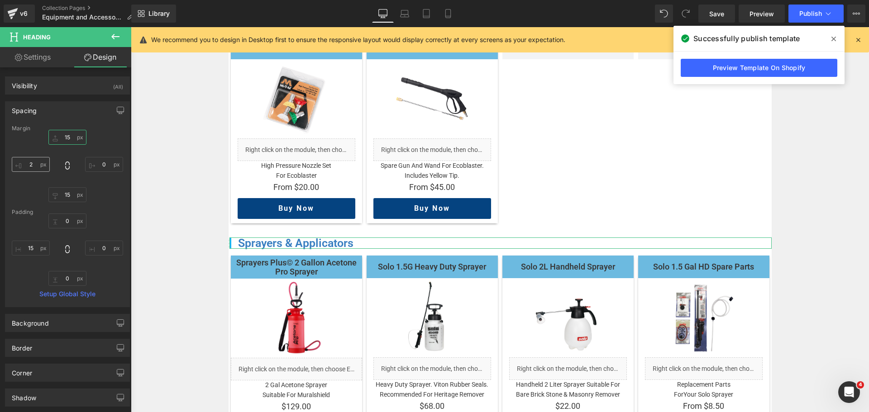
type input "15"
click at [33, 166] on input "2" at bounding box center [31, 164] width 38 height 15
type input "5"
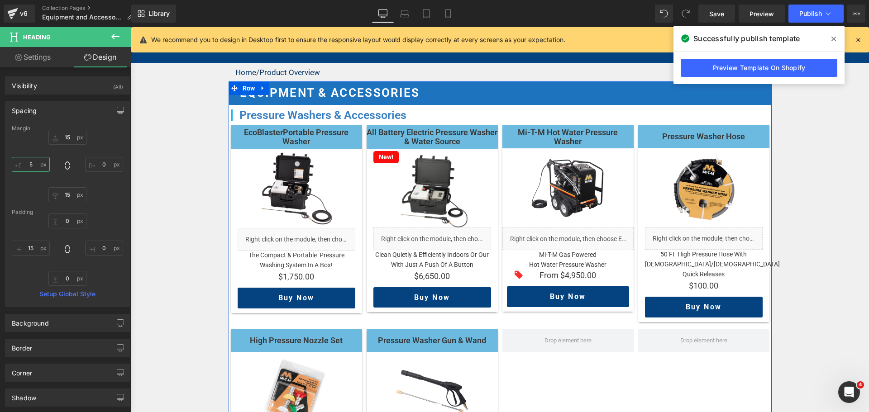
scroll to position [0, 0]
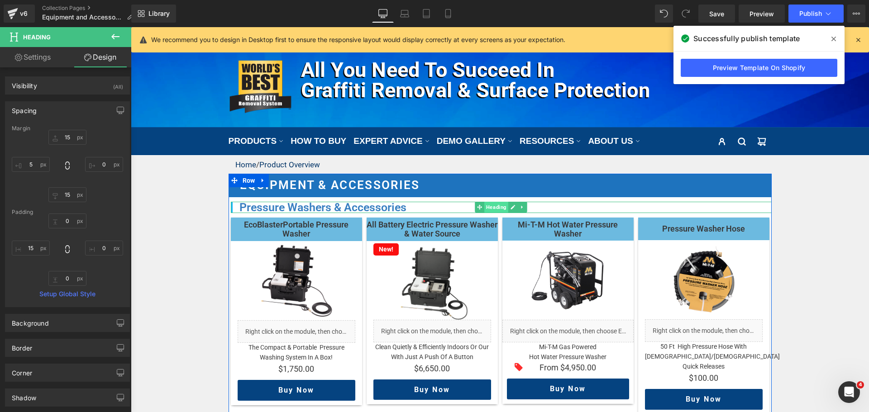
click at [490, 203] on span "Heading" at bounding box center [496, 207] width 24 height 11
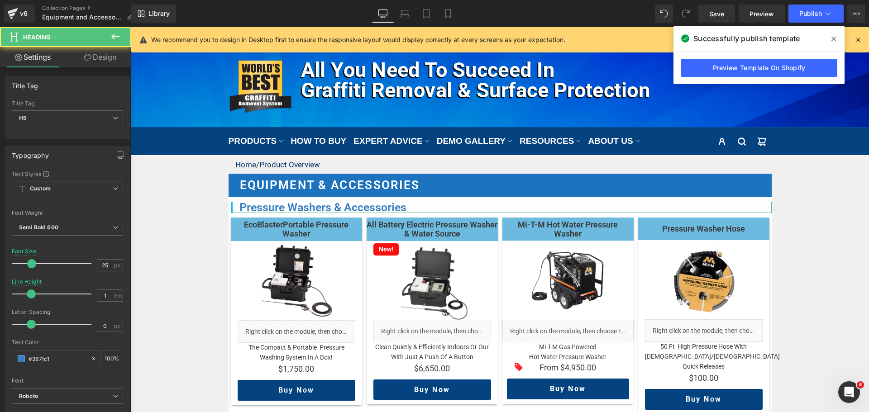
click at [113, 57] on link "Design" at bounding box center [100, 57] width 66 height 20
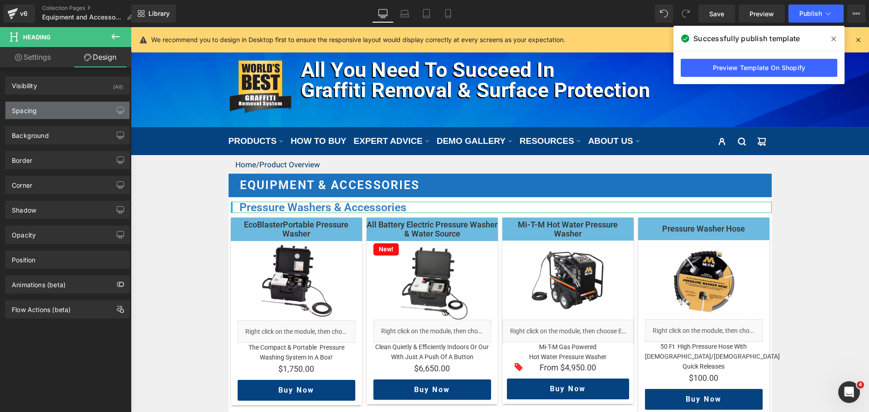
click at [60, 114] on div "Spacing" at bounding box center [67, 110] width 124 height 17
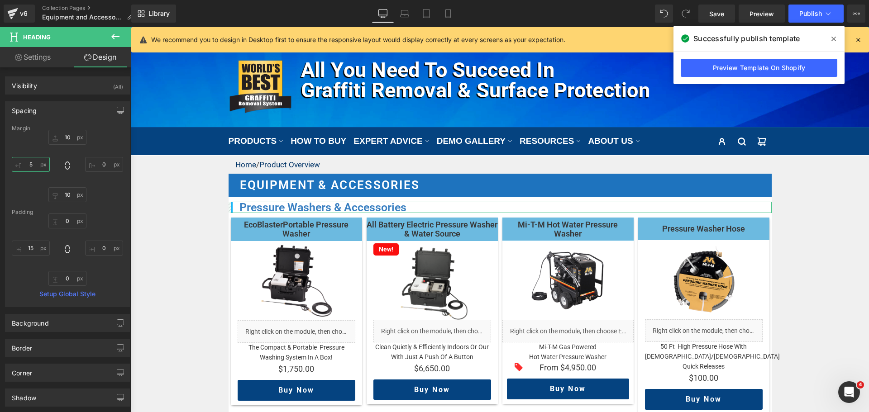
click at [33, 161] on input "5" at bounding box center [31, 164] width 38 height 15
type input "15"
click at [66, 132] on input "10" at bounding box center [67, 137] width 38 height 15
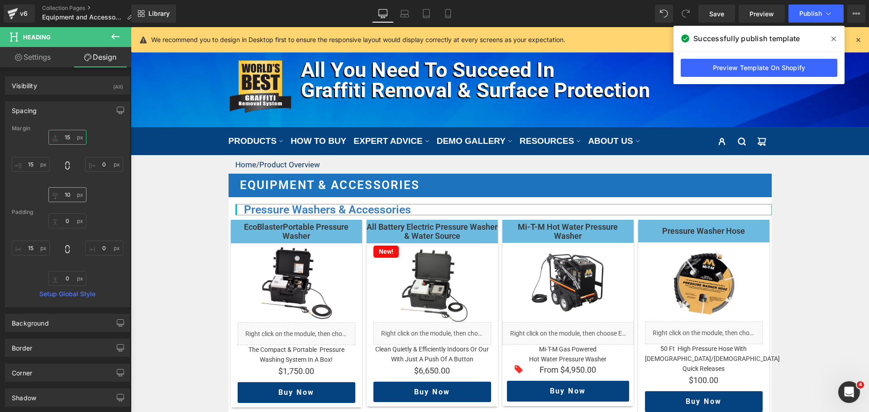
type input "15"
click at [67, 198] on input "10" at bounding box center [67, 194] width 38 height 15
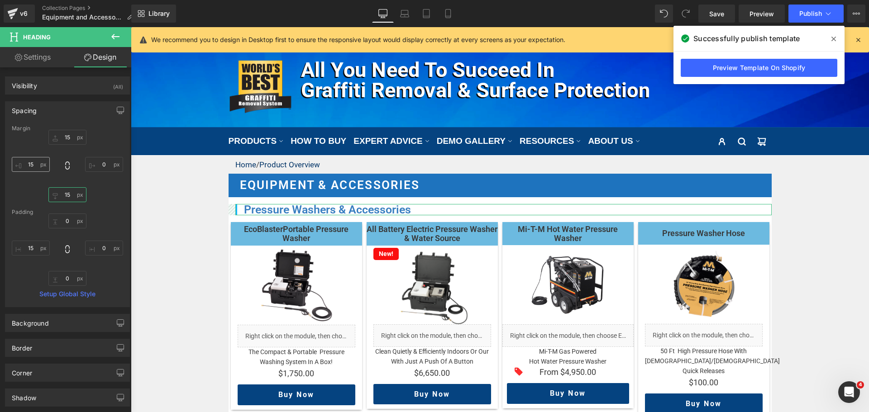
type input "15"
click at [34, 166] on input "15" at bounding box center [31, 164] width 38 height 15
type input "5"
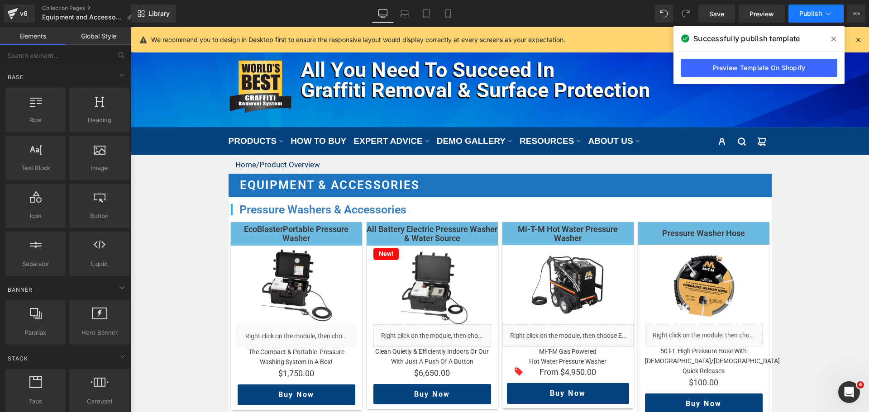
click at [802, 12] on span "Publish" at bounding box center [810, 13] width 23 height 7
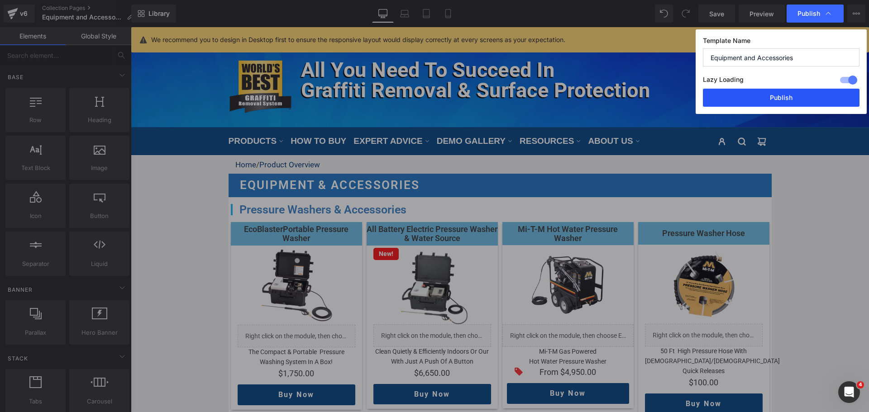
click at [783, 92] on button "Publish" at bounding box center [781, 98] width 157 height 18
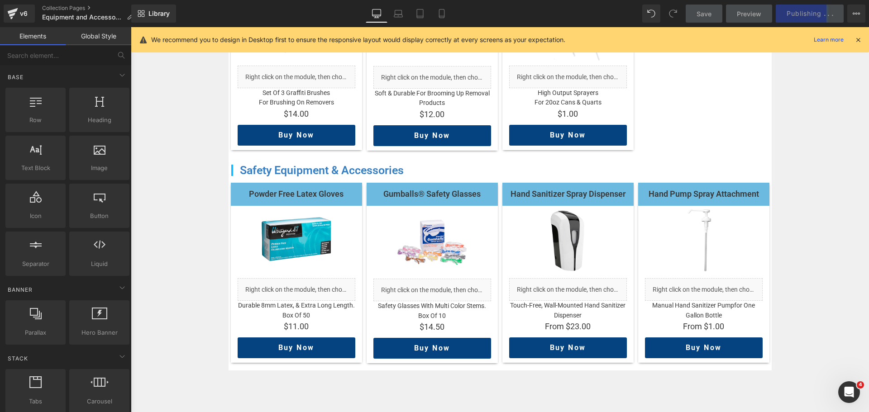
scroll to position [1041, 0]
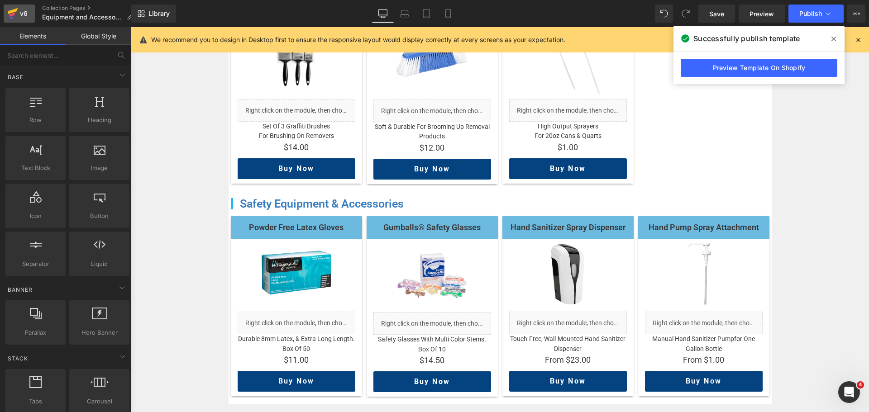
click at [12, 13] on icon at bounding box center [13, 11] width 10 height 6
